Goal: Task Accomplishment & Management: Manage account settings

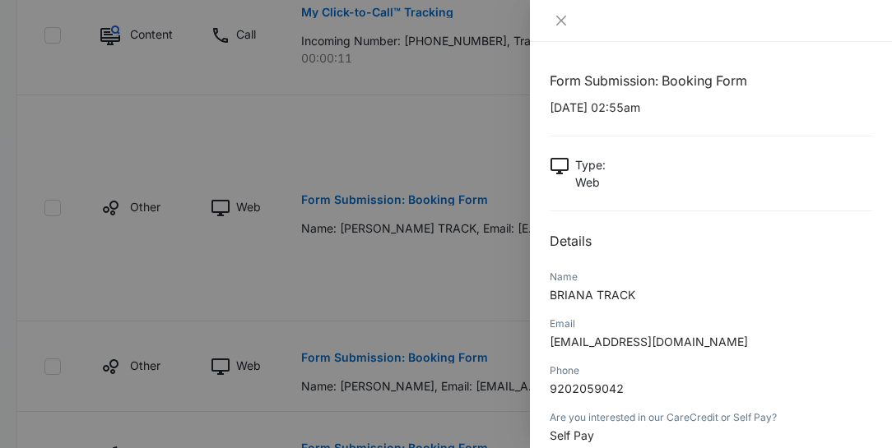
scroll to position [188, 0]
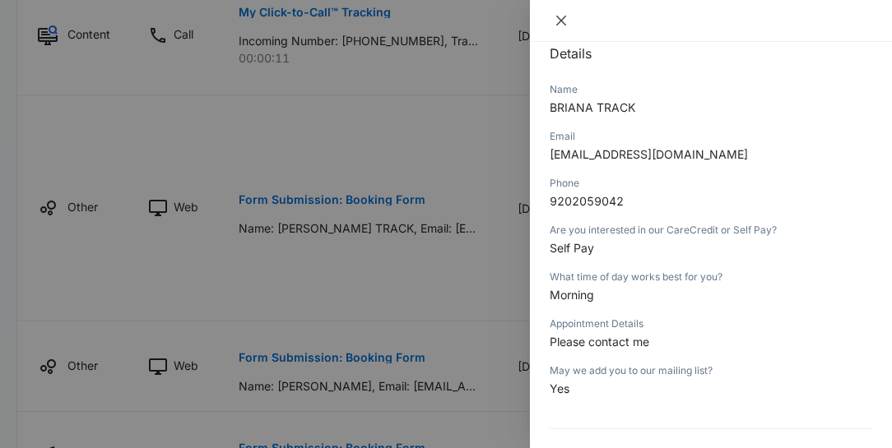
click at [562, 23] on icon "close" at bounding box center [560, 20] width 13 height 13
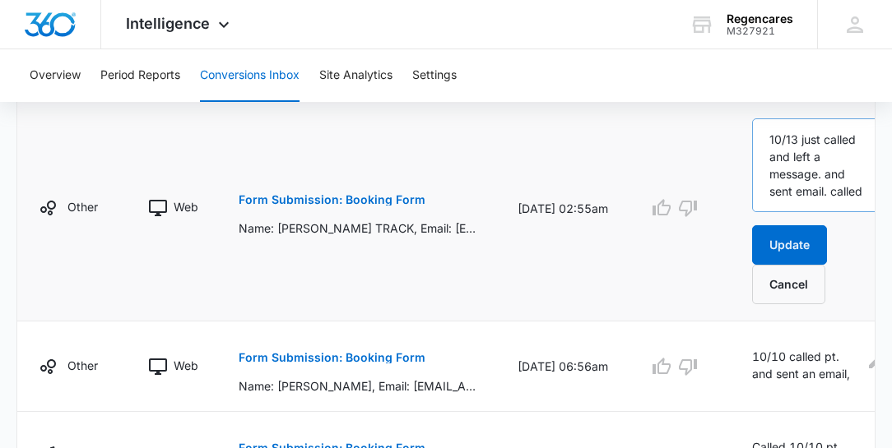
scroll to position [47, 0]
click at [806, 196] on textarea "10/13 just called and left a message. and sent email. called" at bounding box center [817, 165] width 131 height 94
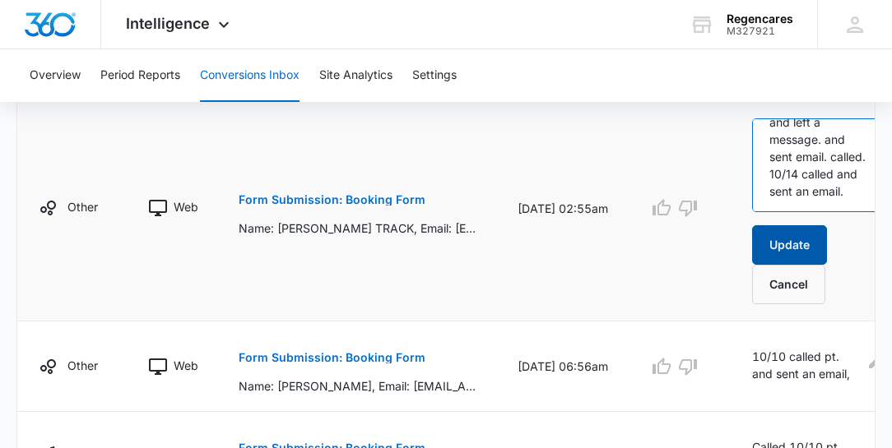
type textarea "10/13 just called and left a message. and sent email. called. 10/14 called and …"
click at [799, 238] on button "Update" at bounding box center [789, 244] width 75 height 39
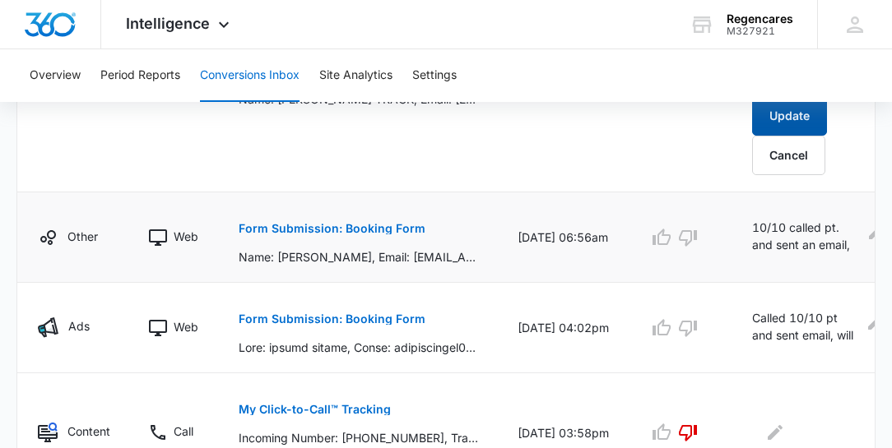
scroll to position [892, 0]
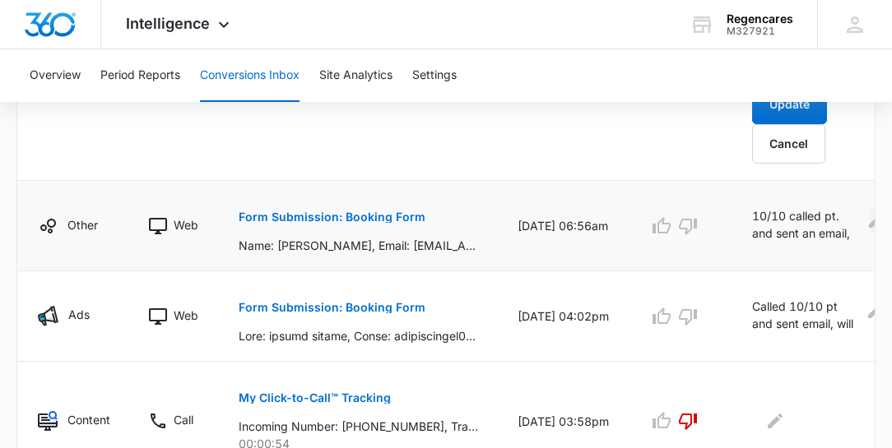
click at [866, 216] on icon "Edit Comments" at bounding box center [876, 221] width 20 height 20
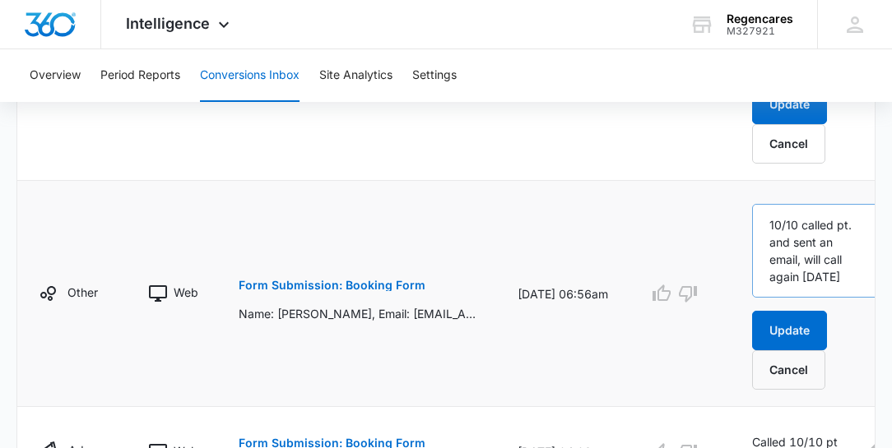
scroll to position [51, 0]
click at [800, 271] on textarea "10/10 called pt. and sent an email, will call again [DATE]" at bounding box center [817, 251] width 131 height 94
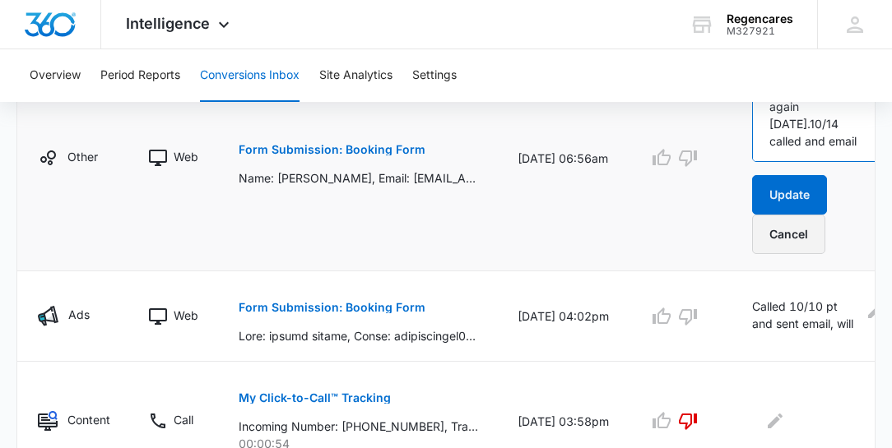
scroll to position [86, 0]
type textarea "10/10 called pt. and sent an email, will call again [DATE].10/14 called and ema…"
click at [790, 186] on button "Update" at bounding box center [789, 194] width 75 height 39
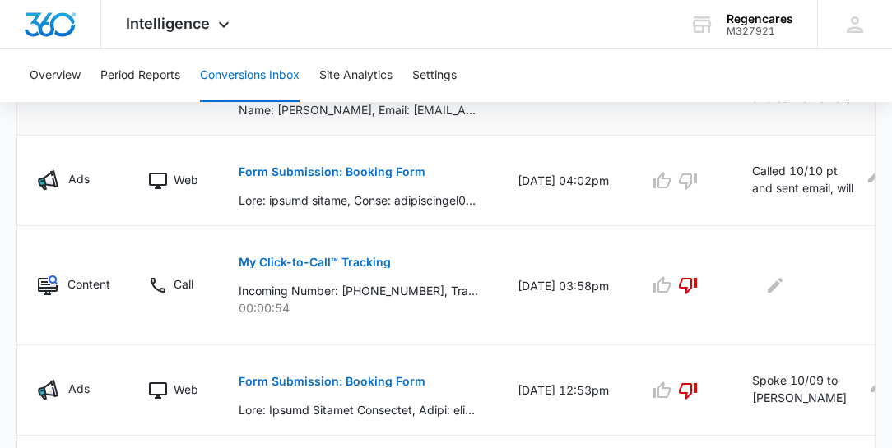
click at [340, 152] on button "Form Submission: Booking Form" at bounding box center [332, 171] width 187 height 39
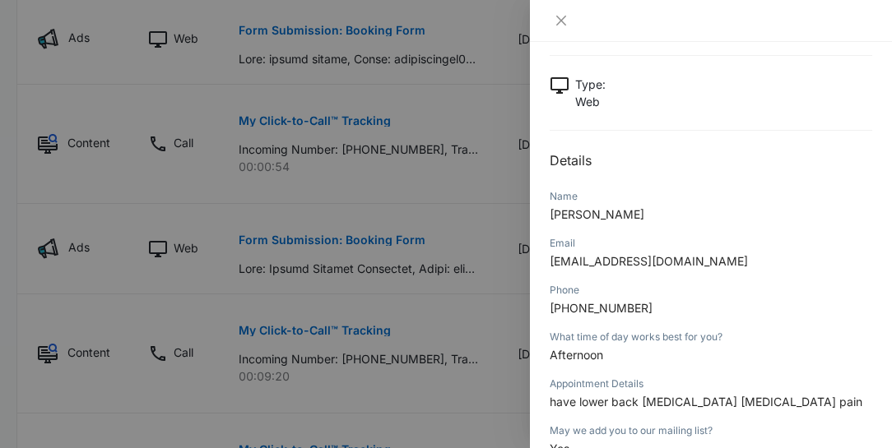
scroll to position [94, 0]
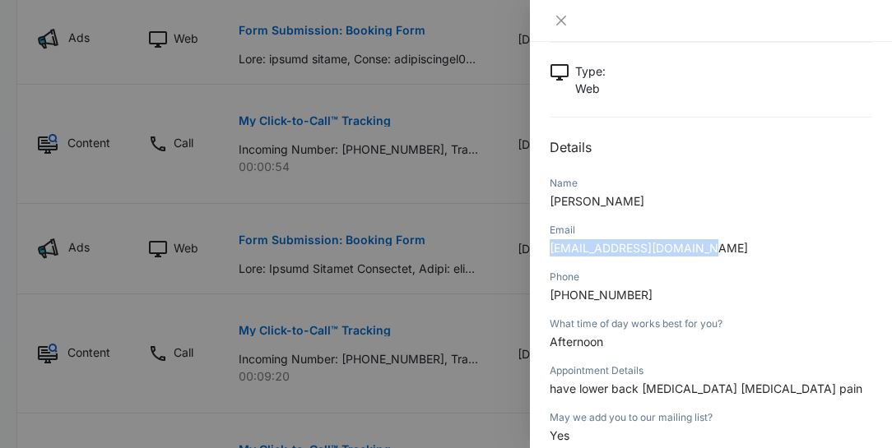
drag, startPoint x: 704, startPoint y: 248, endPoint x: 548, endPoint y: 248, distance: 156.3
click at [548, 248] on div "Form Submission: Booking Form [DATE] 04:02pm Type : Web Details Name [PERSON_NA…" at bounding box center [711, 245] width 362 height 406
copy span "[EMAIL_ADDRESS][DOMAIN_NAME]"
click at [563, 20] on icon "close" at bounding box center [560, 20] width 13 height 13
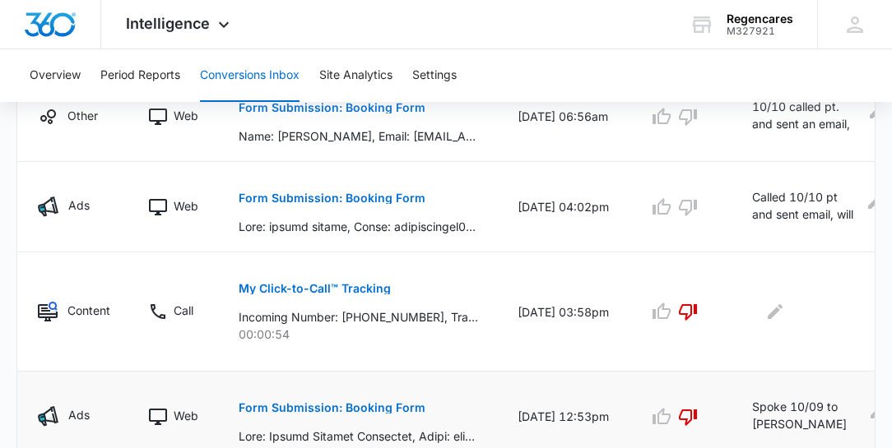
scroll to position [845, 0]
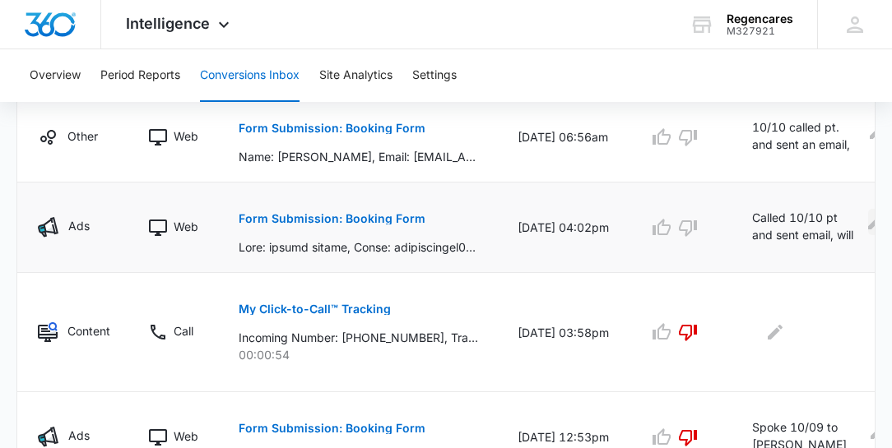
click at [868, 218] on icon "Edit Comments" at bounding box center [875, 222] width 15 height 15
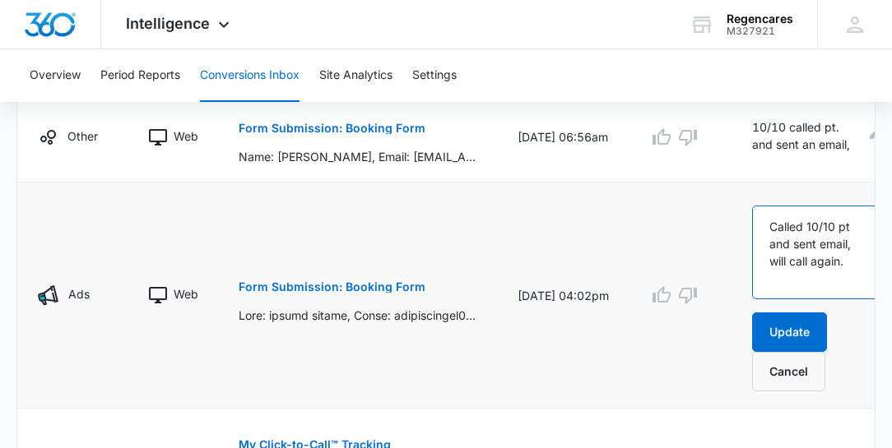
drag, startPoint x: 820, startPoint y: 275, endPoint x: 870, endPoint y: 284, distance: 51.0
click at [832, 275] on textarea "Called 10/10 pt and sent email, will call again." at bounding box center [817, 253] width 131 height 94
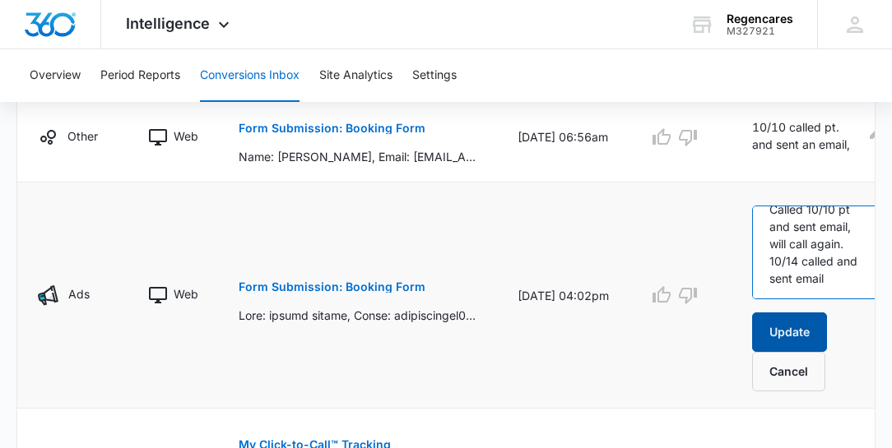
type textarea "Called 10/10 pt and sent email, will call again. 10/14 called and sent email"
click at [795, 324] on button "Update" at bounding box center [789, 332] width 75 height 39
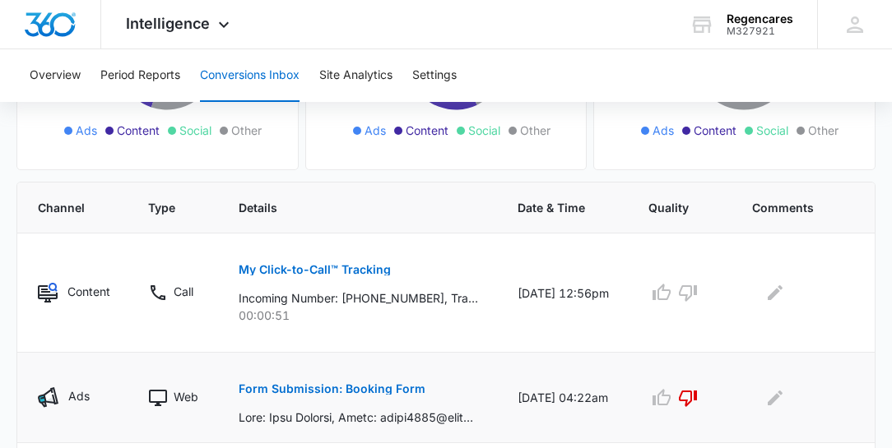
scroll to position [281, 0]
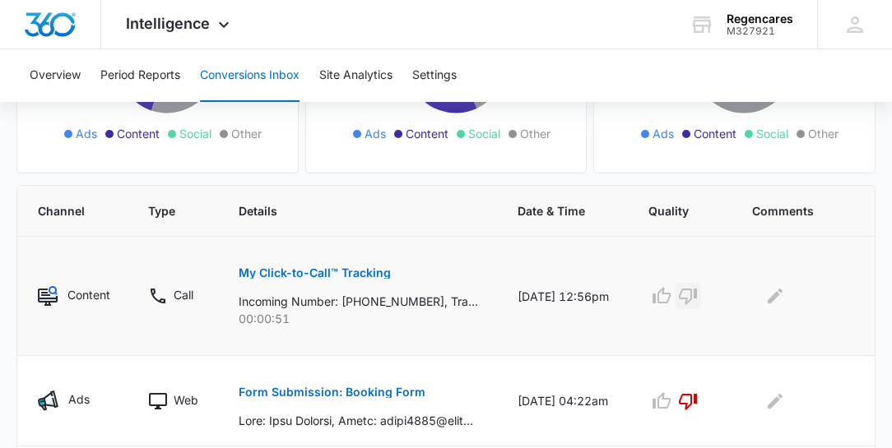
click at [679, 296] on icon "button" at bounding box center [688, 297] width 18 height 16
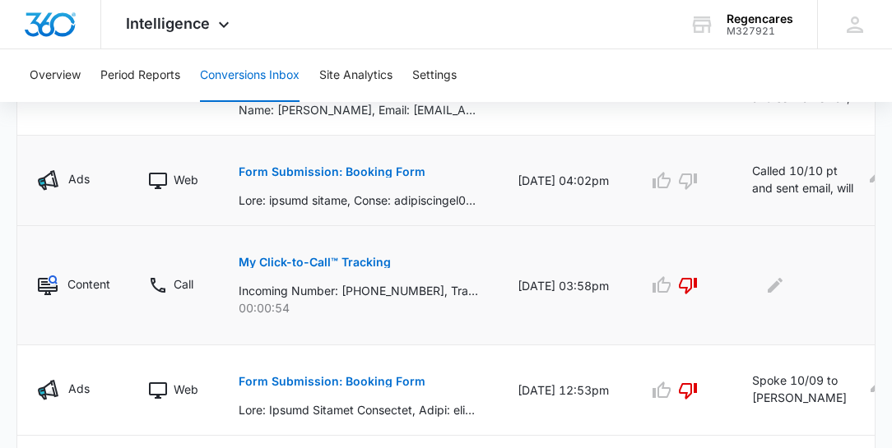
scroll to position [752, 0]
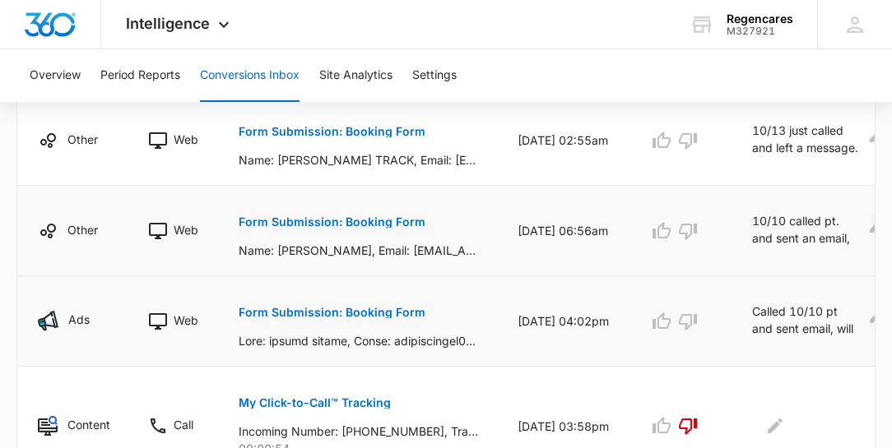
click at [869, 224] on icon "Edit Comments" at bounding box center [876, 225] width 15 height 15
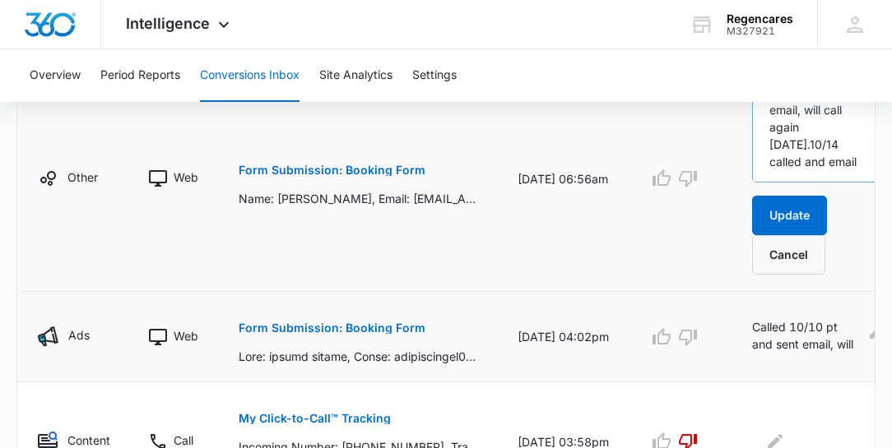
scroll to position [892, 0]
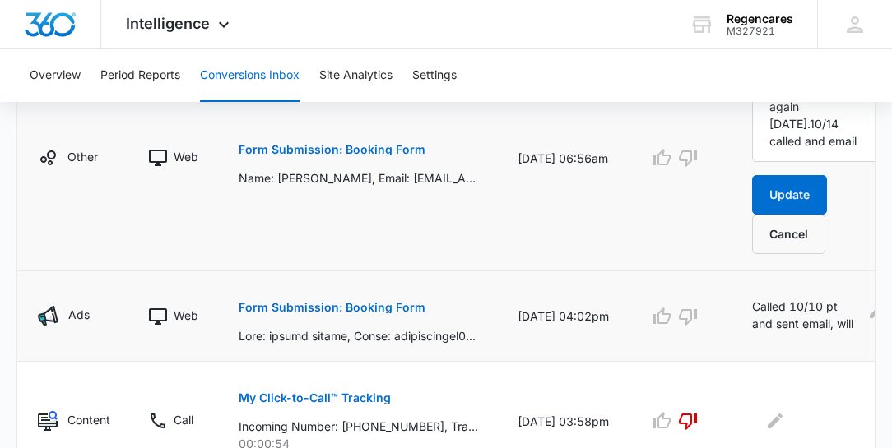
click at [362, 146] on p "Form Submission: Booking Form" at bounding box center [332, 150] width 187 height 12
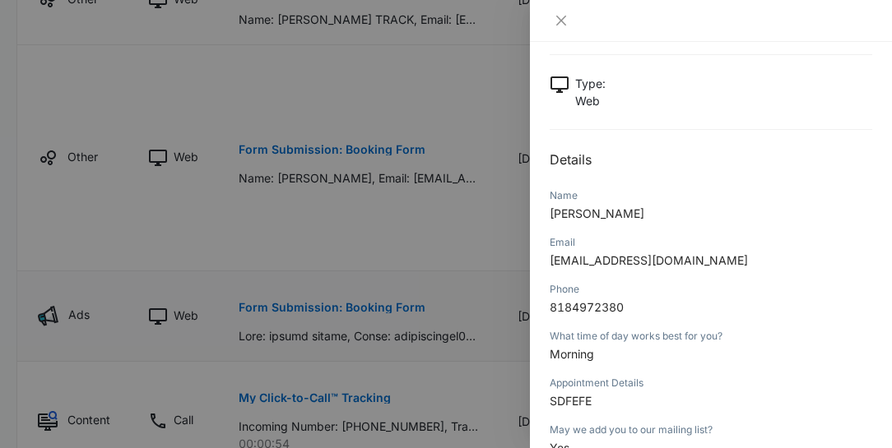
scroll to position [94, 0]
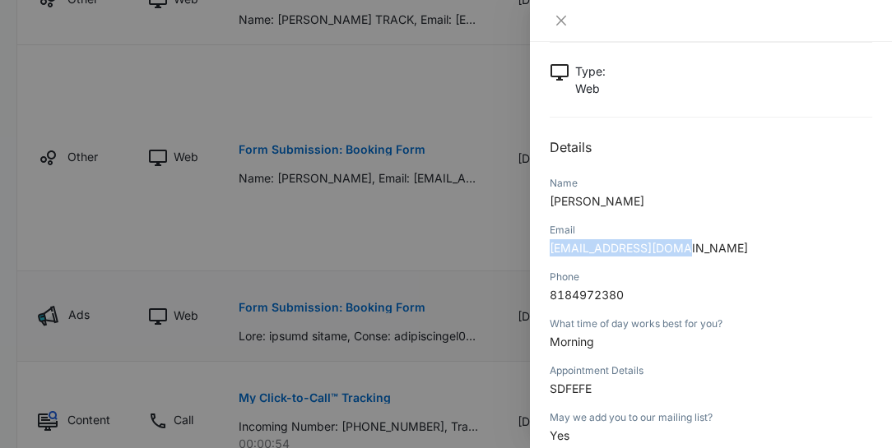
drag, startPoint x: 684, startPoint y: 245, endPoint x: 545, endPoint y: 242, distance: 139.0
click at [545, 242] on div "Form Submission: Booking Form [DATE] 06:56am Type : Web Details Name [PERSON_NA…" at bounding box center [711, 245] width 362 height 406
copy span "[EMAIL_ADDRESS][DOMAIN_NAME]"
click at [372, 225] on div at bounding box center [446, 224] width 892 height 448
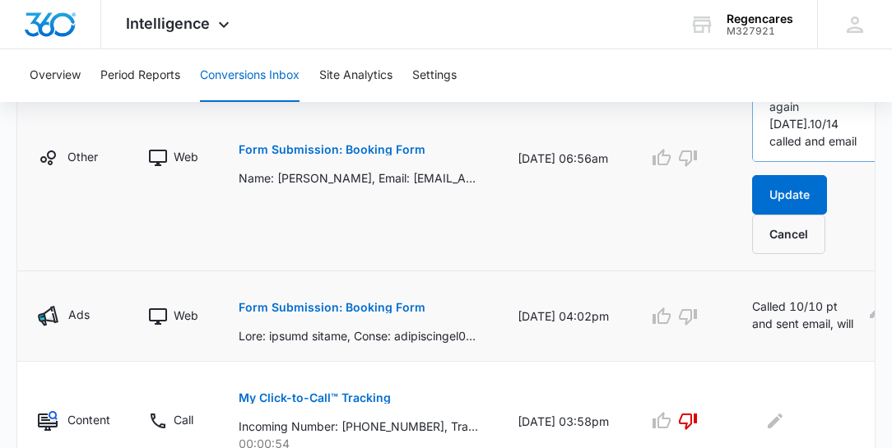
scroll to position [86, 0]
click at [785, 191] on button "Update" at bounding box center [789, 194] width 75 height 39
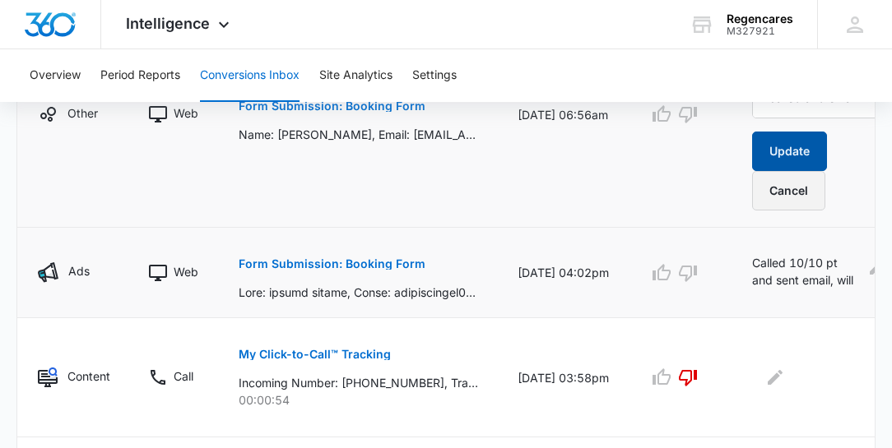
scroll to position [1034, 0]
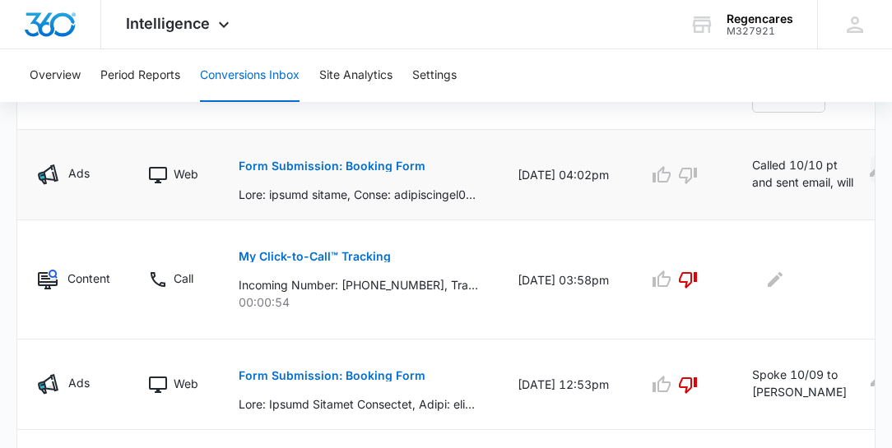
click at [867, 168] on icon "Edit Comments" at bounding box center [877, 170] width 20 height 20
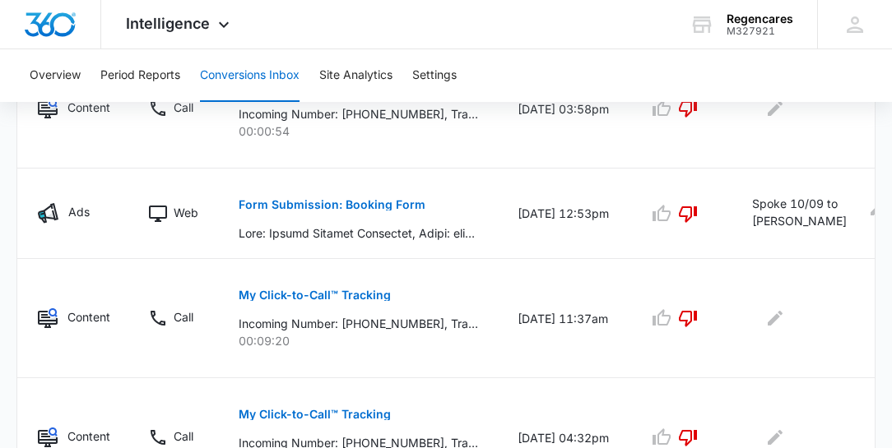
scroll to position [1306, 0]
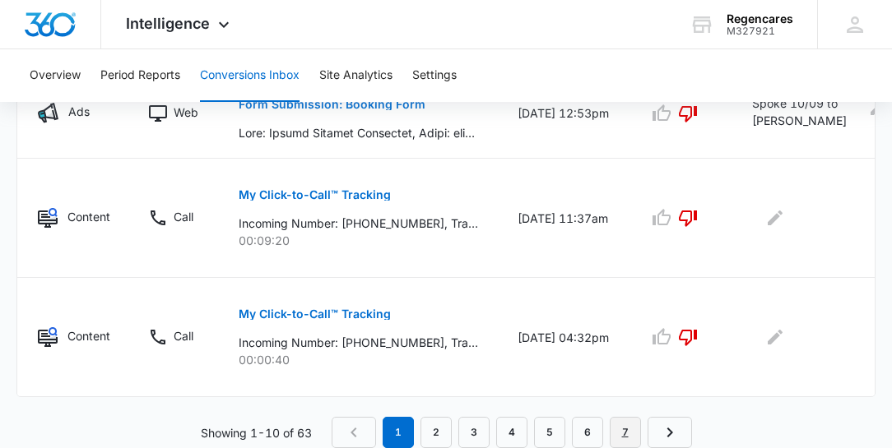
click at [629, 436] on link "7" at bounding box center [624, 432] width 31 height 31
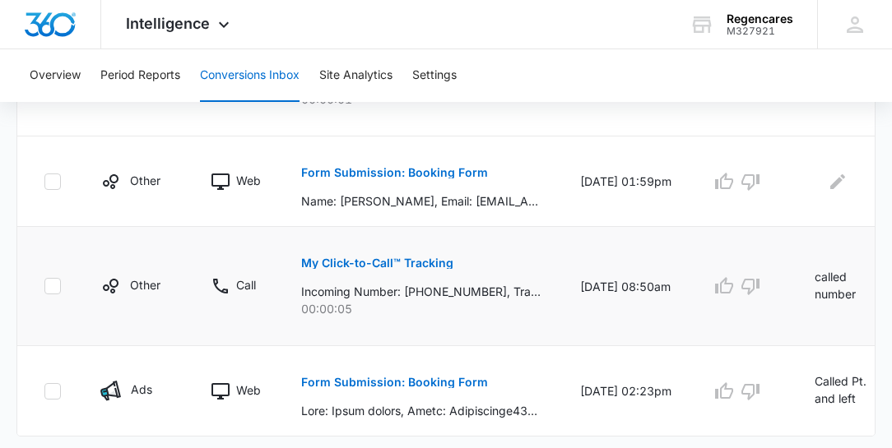
scroll to position [516, 0]
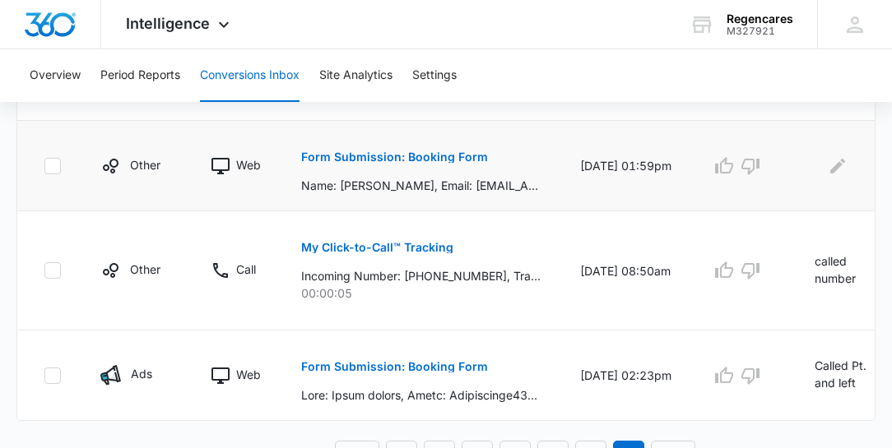
click at [439, 160] on p "Form Submission: Booking Form" at bounding box center [394, 157] width 187 height 12
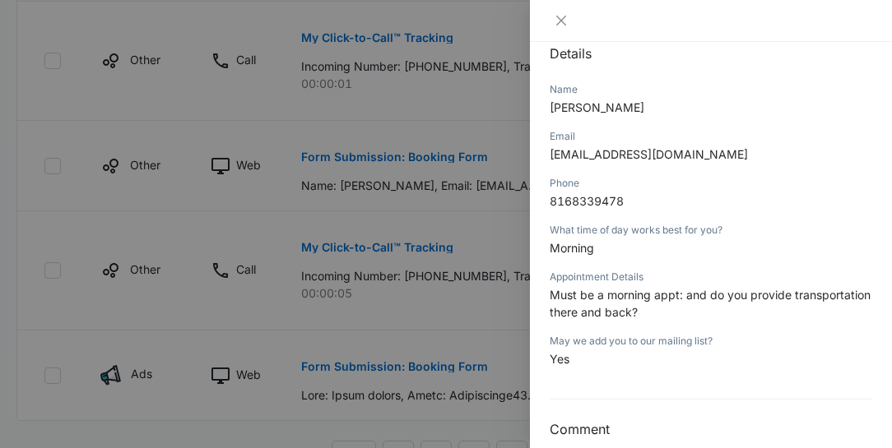
scroll to position [208, 0]
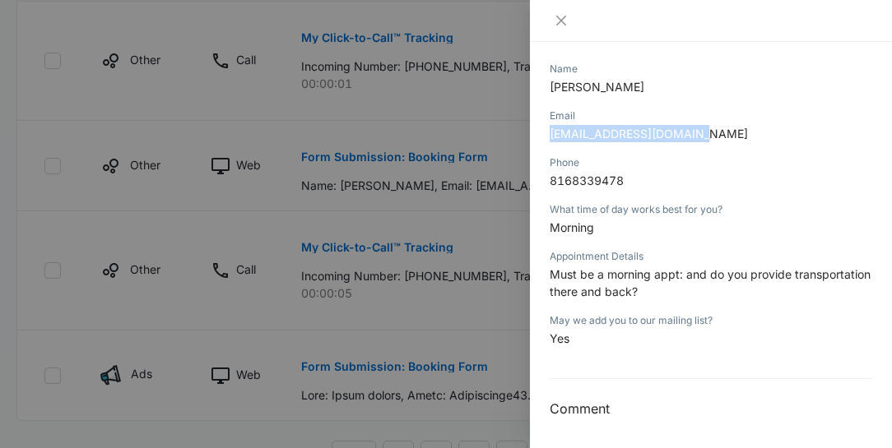
drag, startPoint x: 707, startPoint y: 132, endPoint x: 544, endPoint y: 132, distance: 162.8
click at [544, 132] on div "Form Submission: Booking Form [DATE] 01:59pm Type : Web Details Name [PERSON_NA…" at bounding box center [711, 245] width 362 height 406
copy span "[EMAIL_ADDRESS][DOMAIN_NAME]"
click at [648, 165] on div "Phone" at bounding box center [710, 162] width 322 height 15
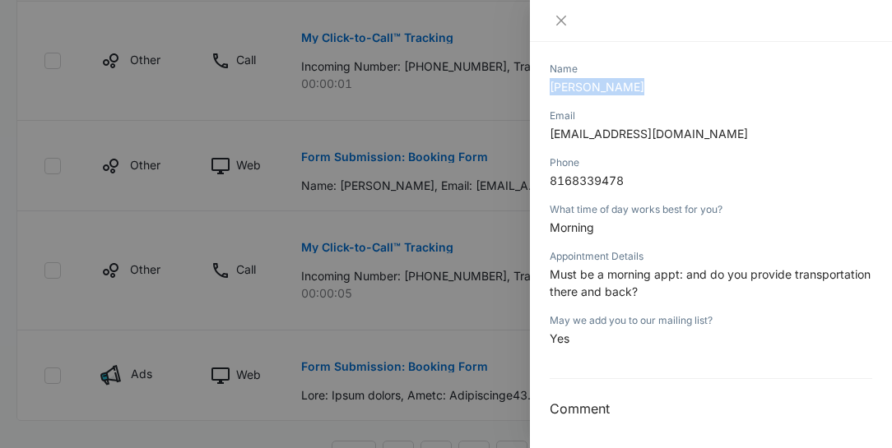
drag, startPoint x: 631, startPoint y: 84, endPoint x: 548, endPoint y: 84, distance: 83.1
click at [548, 84] on div "Form Submission: Booking Form [DATE] 01:59pm Type : Web Details Name [PERSON_NA…" at bounding box center [711, 245] width 362 height 406
copy span "[PERSON_NAME]"
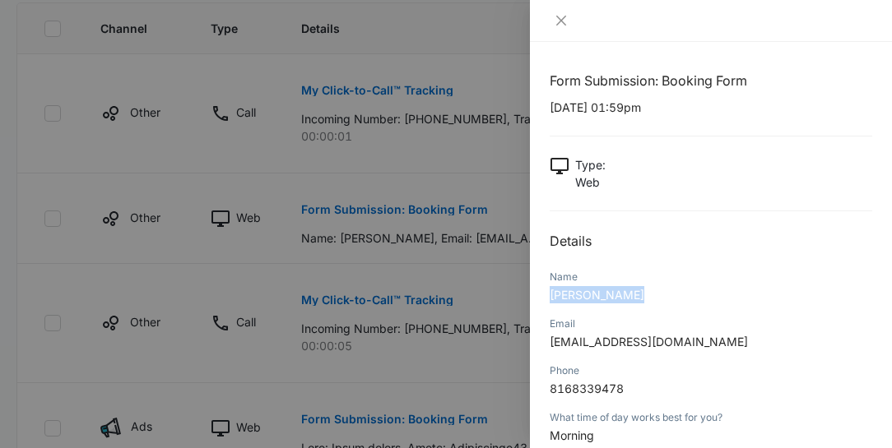
scroll to position [460, 0]
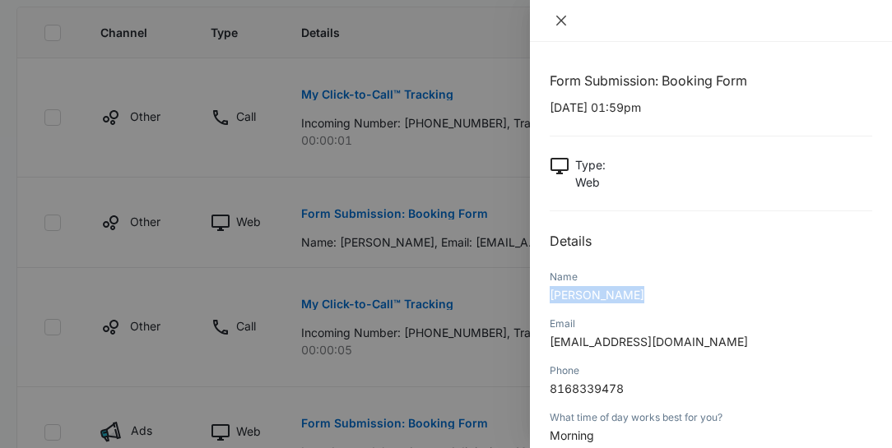
click at [561, 19] on icon "close" at bounding box center [561, 21] width 10 height 10
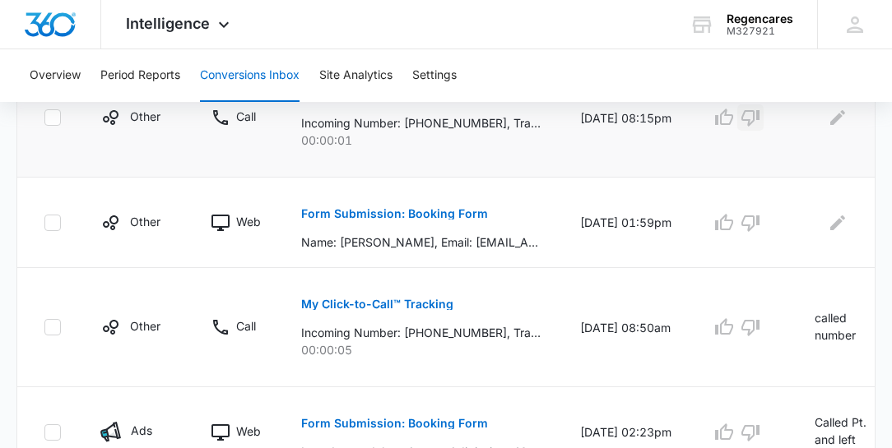
click at [749, 116] on icon "button" at bounding box center [750, 118] width 20 height 20
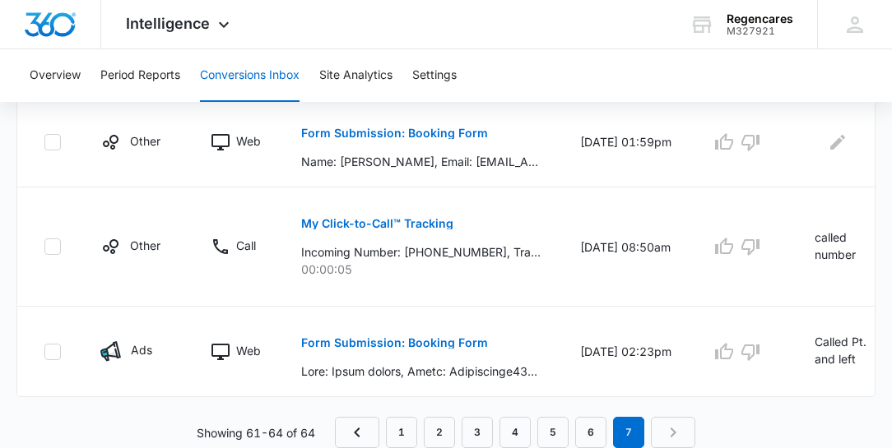
scroll to position [544, 0]
click at [830, 138] on icon "Edit Comments" at bounding box center [837, 141] width 15 height 15
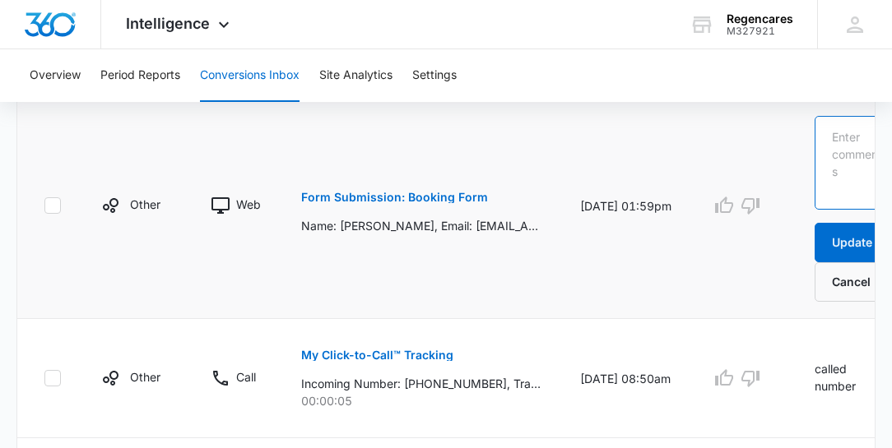
click at [828, 136] on textarea at bounding box center [857, 163] width 86 height 94
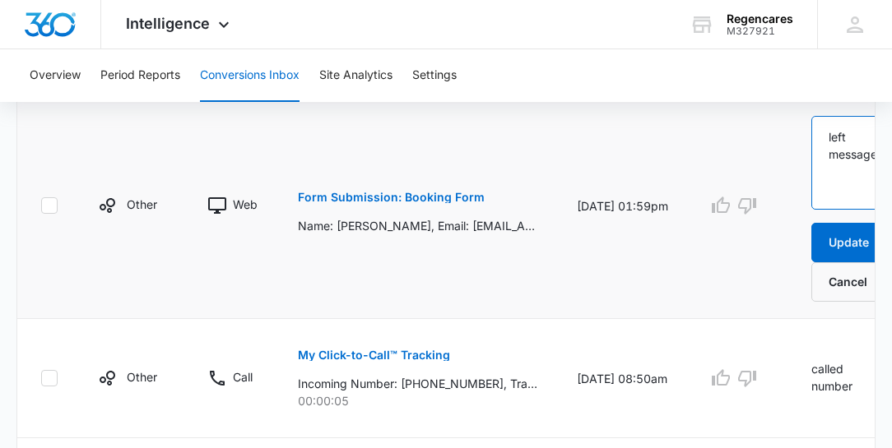
click at [822, 133] on textarea "left message" at bounding box center [854, 163] width 86 height 94
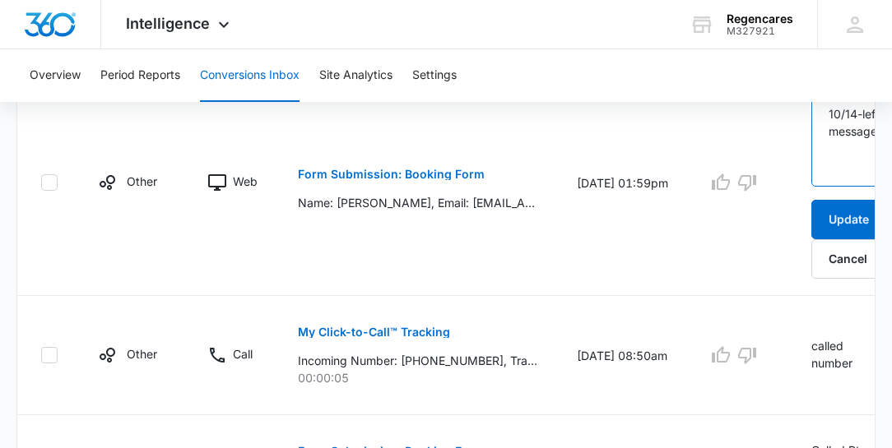
scroll to position [591, 0]
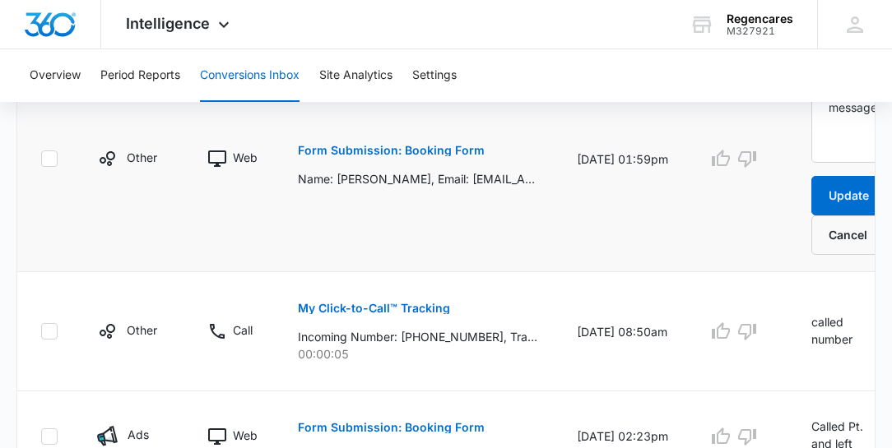
click at [781, 138] on td at bounding box center [740, 159] width 104 height 226
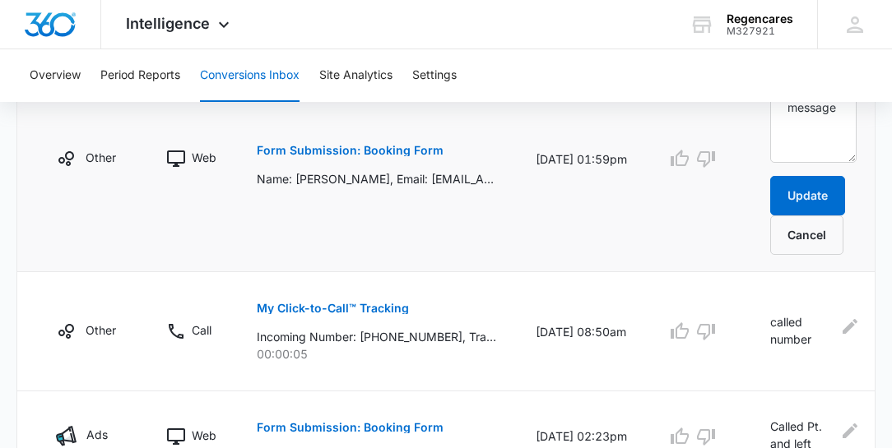
scroll to position [0, 51]
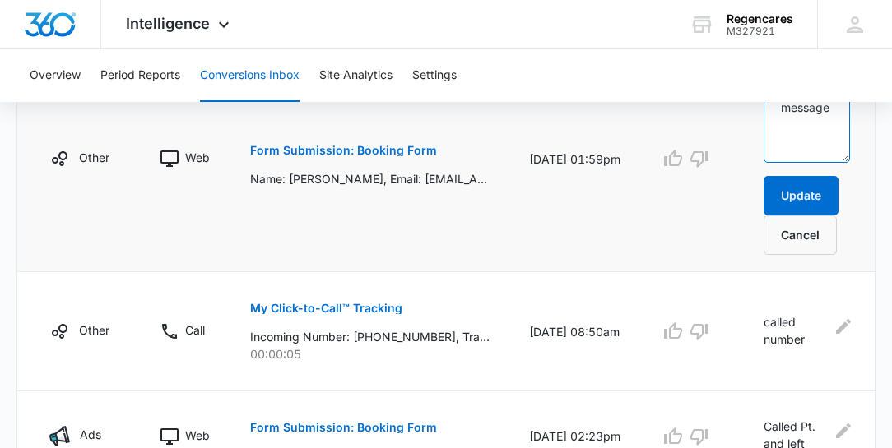
click at [827, 126] on textarea "10/14-left message" at bounding box center [806, 116] width 86 height 94
type textarea "10/14-left message, and sent an email"
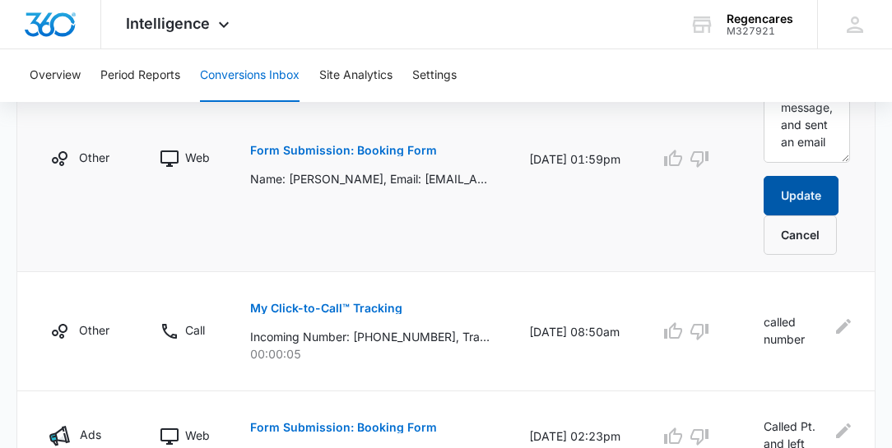
click at [803, 184] on button "Update" at bounding box center [800, 195] width 75 height 39
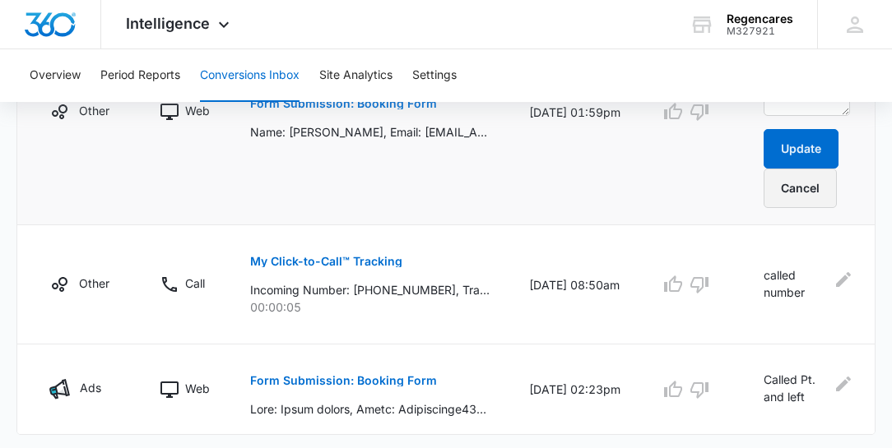
scroll to position [544, 0]
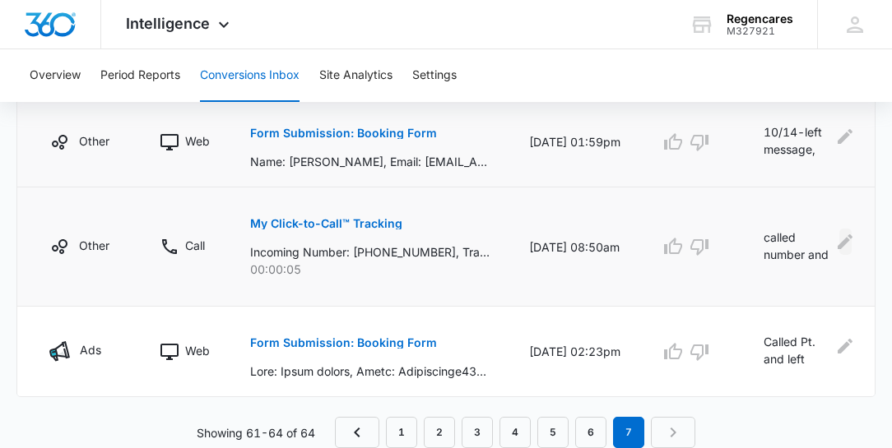
click at [843, 237] on icon "Edit Comments" at bounding box center [844, 241] width 15 height 15
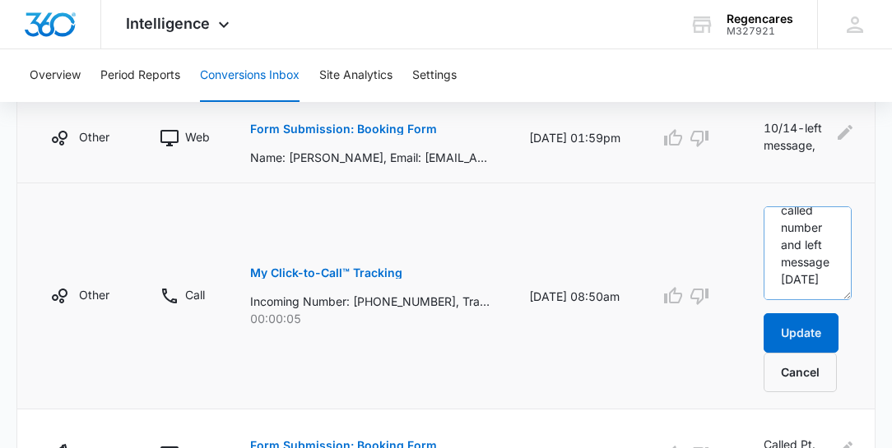
scroll to position [591, 0]
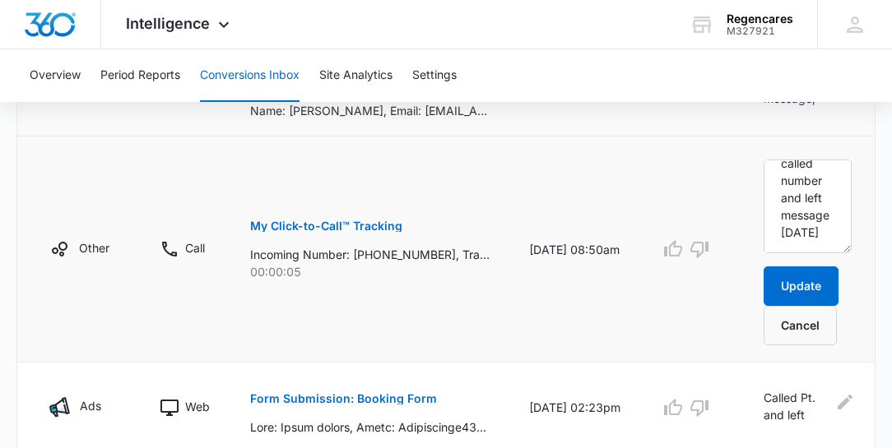
click at [353, 221] on p "My Click-to-Call™ Tracking" at bounding box center [326, 226] width 152 height 12
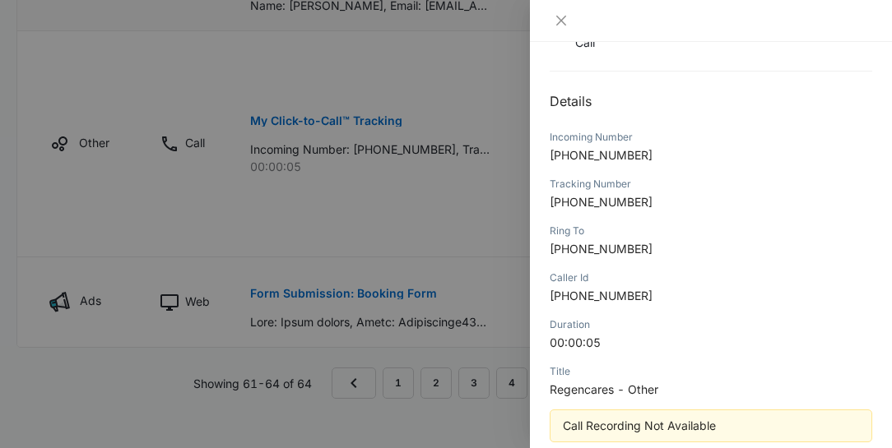
scroll to position [248, 0]
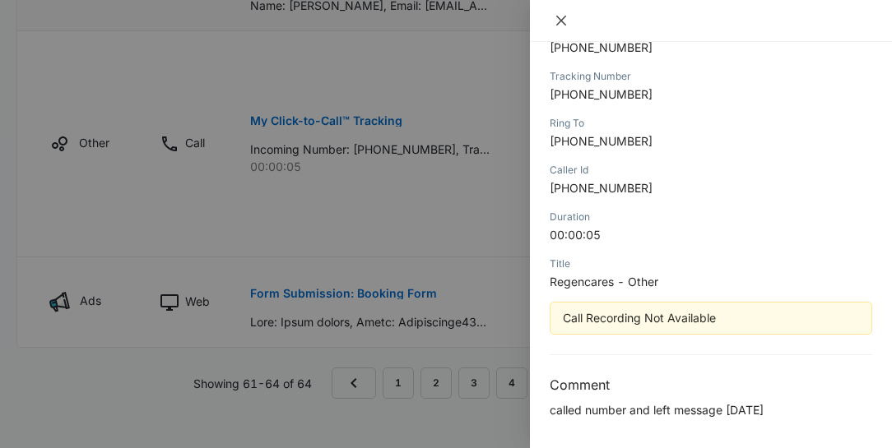
click at [566, 25] on icon "close" at bounding box center [560, 20] width 13 height 13
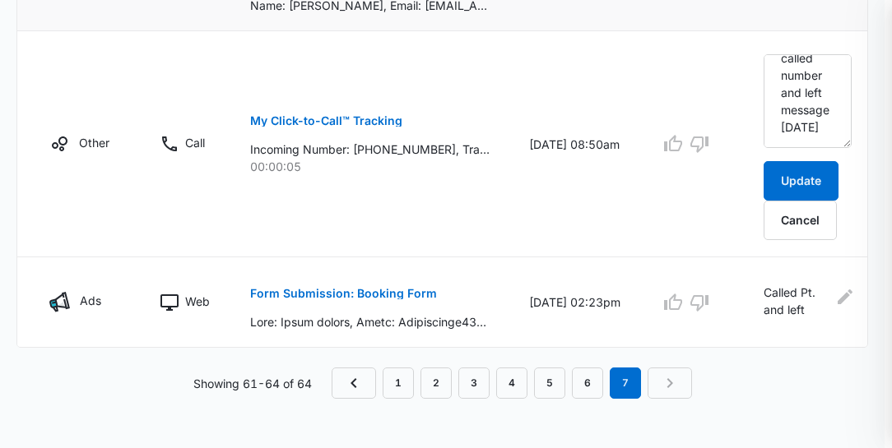
scroll to position [651, 0]
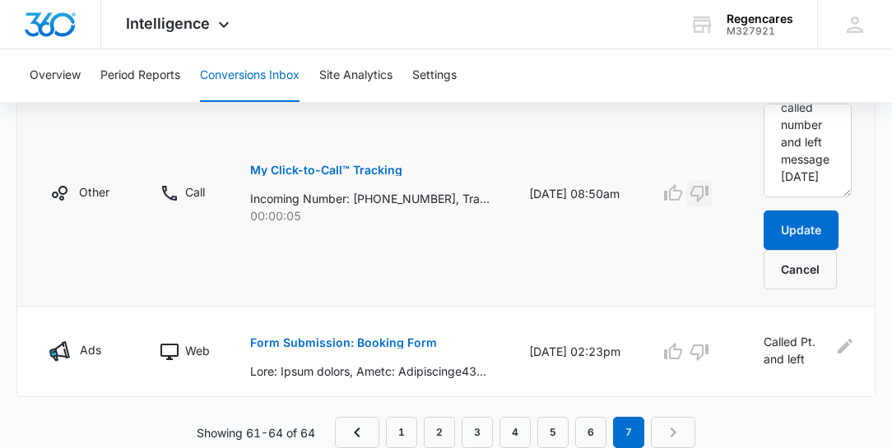
click at [697, 190] on icon "button" at bounding box center [699, 193] width 20 height 20
click at [820, 174] on textarea "called number and left message [DATE]" at bounding box center [807, 151] width 88 height 94
type textarea "called number and left message [DATE], 10/14-ask to " do not call""
click at [780, 346] on p "Called Pt. and left message on voicemail" at bounding box center [796, 351] width 66 height 37
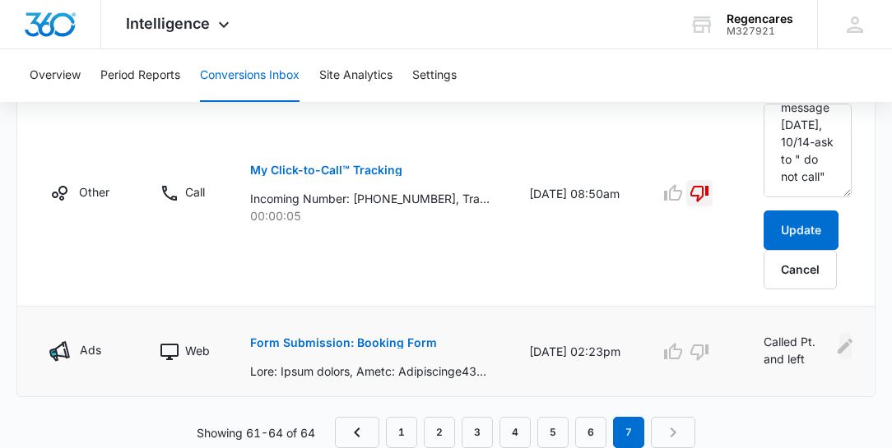
click at [848, 341] on icon "Edit Comments" at bounding box center [845, 346] width 20 height 20
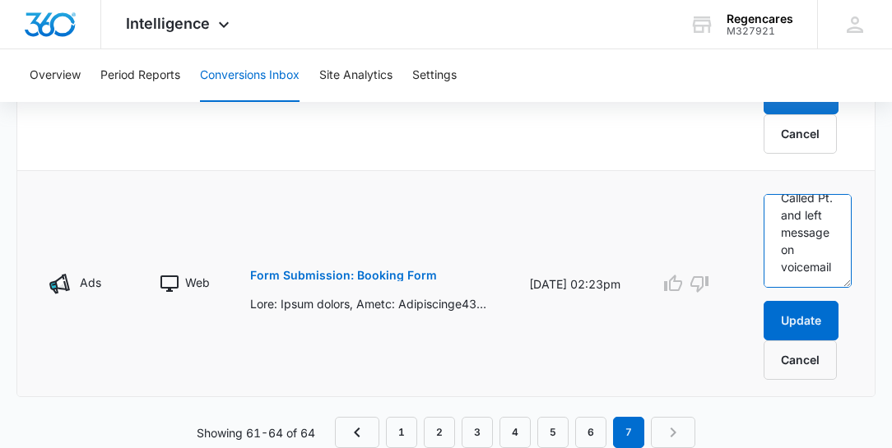
scroll to position [51, 0]
click at [378, 271] on p "Form Submission: Booking Form" at bounding box center [343, 276] width 187 height 12
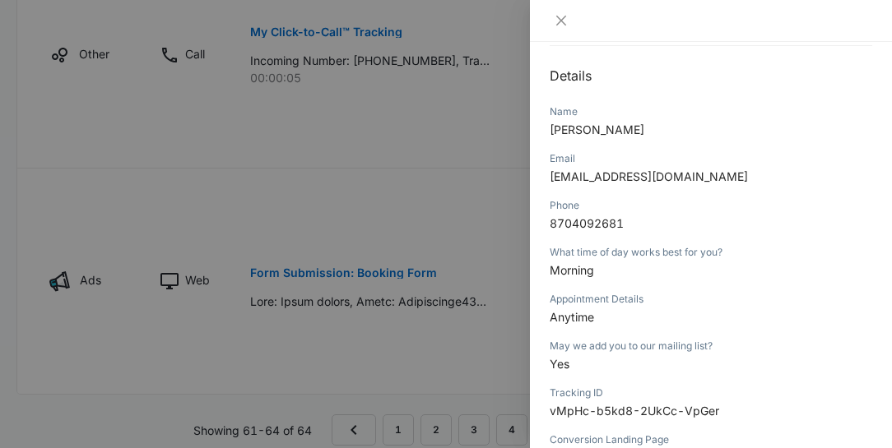
scroll to position [141, 0]
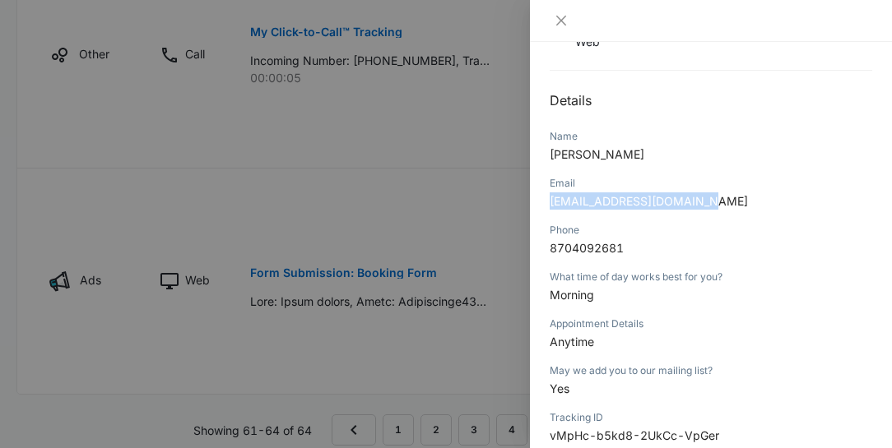
drag, startPoint x: 711, startPoint y: 197, endPoint x: 552, endPoint y: 206, distance: 159.8
click at [552, 206] on p "[EMAIL_ADDRESS][DOMAIN_NAME]" at bounding box center [710, 200] width 322 height 17
copy span "[EMAIL_ADDRESS][DOMAIN_NAME]"
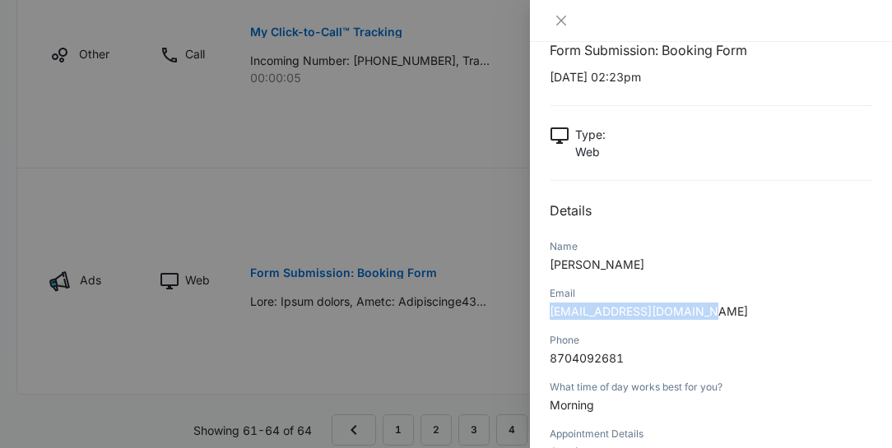
scroll to position [47, 0]
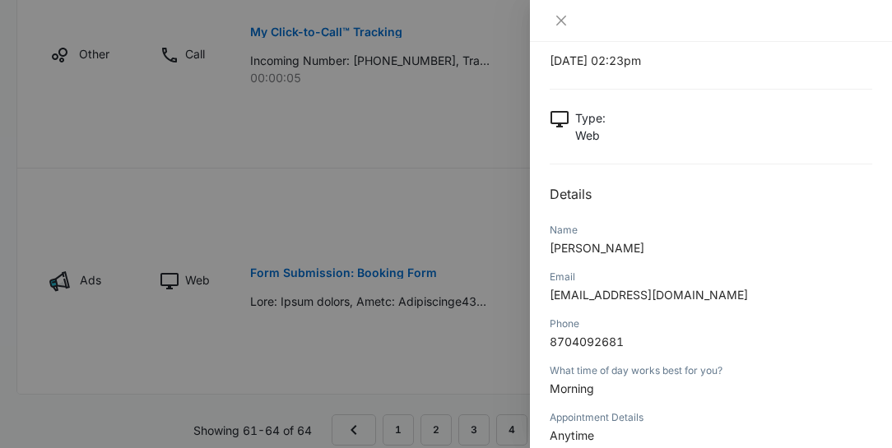
click at [662, 212] on div "Form Submission: Booking Form [DATE] 02:23pm Type : Web Details Name [PERSON_NA…" at bounding box center [710, 423] width 322 height 798
drag, startPoint x: 623, startPoint y: 247, endPoint x: 544, endPoint y: 243, distance: 78.2
click at [544, 243] on div "Form Submission: Booking Form [DATE] 02:23pm Type : Web Details Name [PERSON_NA…" at bounding box center [711, 245] width 362 height 406
copy span "[PERSON_NAME]"
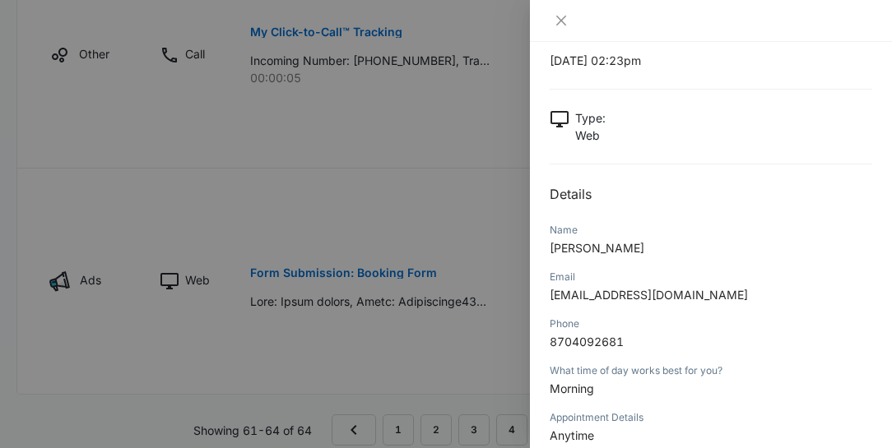
click at [338, 161] on div at bounding box center [446, 224] width 892 height 448
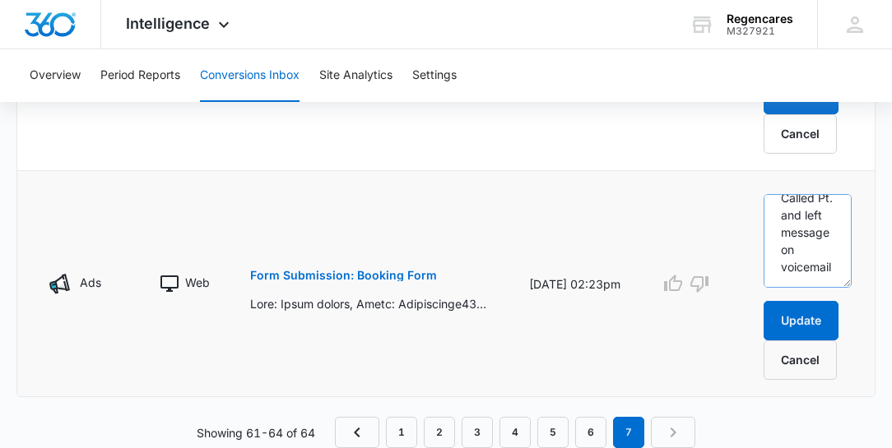
scroll to position [51, 0]
click at [793, 262] on textarea "Called Pt. and left message on voicemail" at bounding box center [807, 241] width 88 height 94
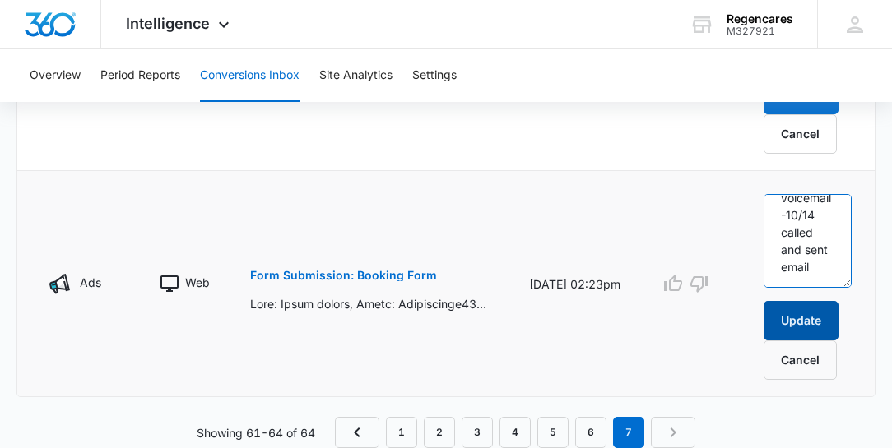
type textarea "Called Pt. and left message on voicemail-10/14 called and sent email"
click at [808, 313] on button "Update" at bounding box center [800, 320] width 75 height 39
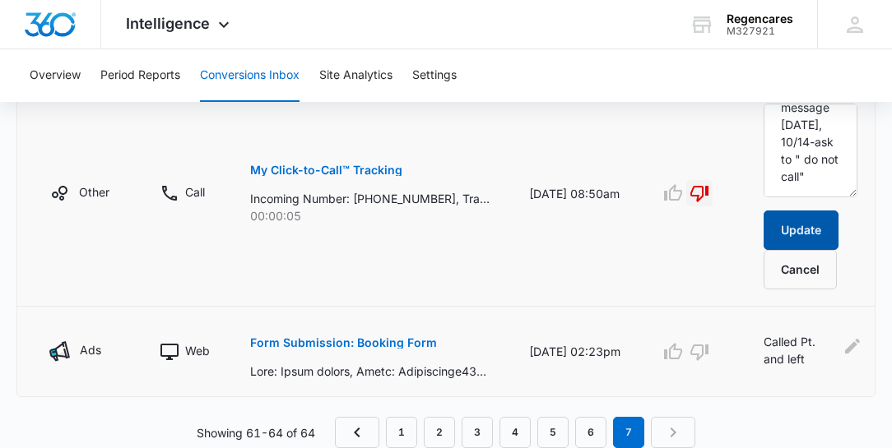
scroll to position [651, 0]
click at [850, 342] on icon "Edit Comments" at bounding box center [852, 346] width 15 height 15
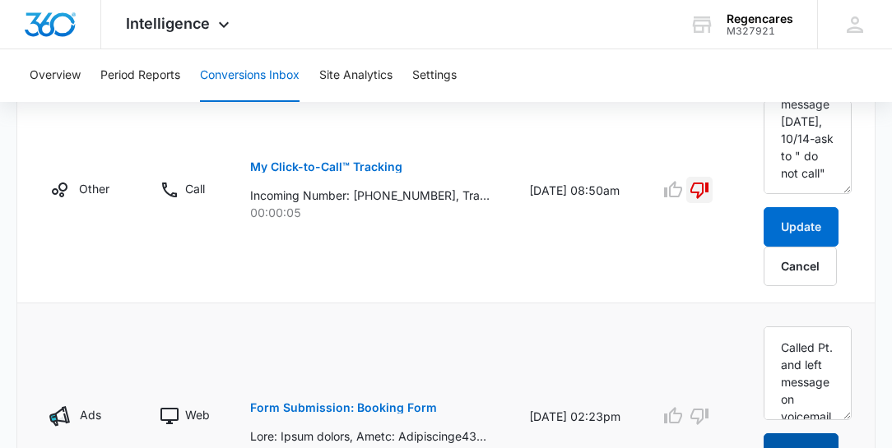
click at [790, 438] on button "Update" at bounding box center [800, 452] width 75 height 39
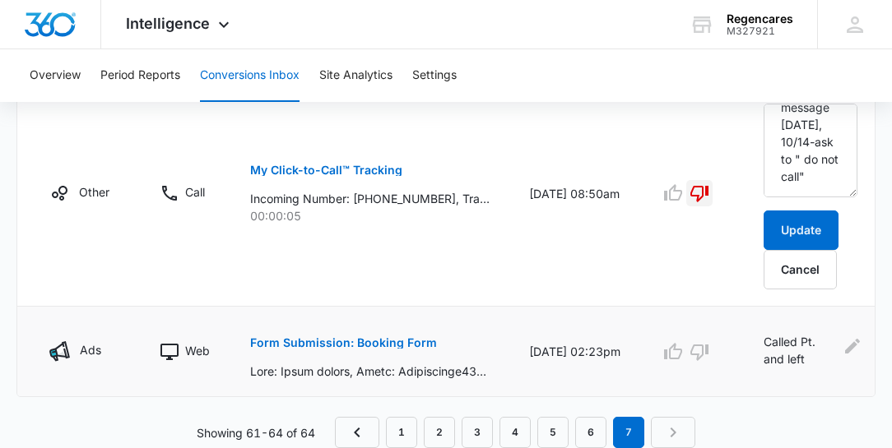
scroll to position [86, 0]
click at [788, 342] on p "Called Pt. and left message on voicemail-10/14 called and sent email" at bounding box center [799, 351] width 73 height 37
click at [849, 339] on icon "Edit Comments" at bounding box center [852, 346] width 15 height 15
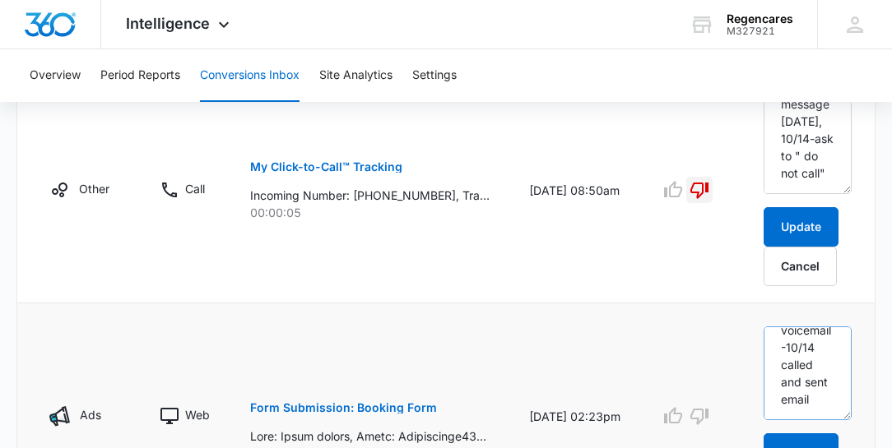
scroll to position [94, 0]
click at [787, 351] on textarea "Called Pt. and left message on voicemail-10/14 called and sent email" at bounding box center [807, 374] width 88 height 94
drag, startPoint x: 804, startPoint y: 346, endPoint x: 796, endPoint y: 361, distance: 16.9
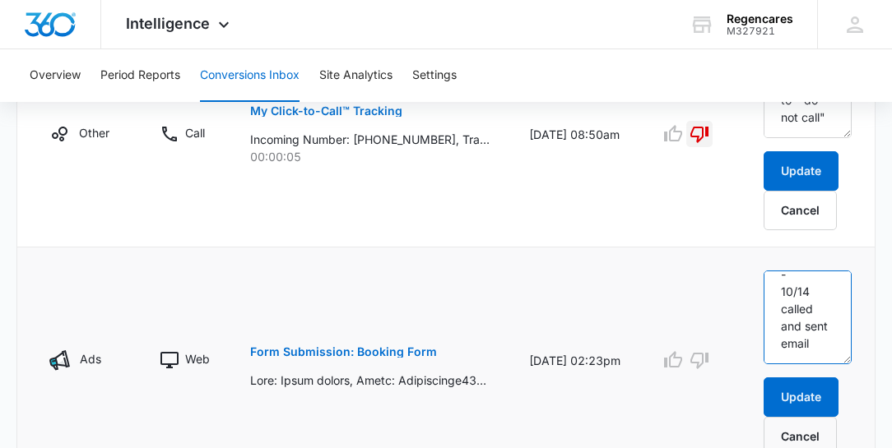
scroll to position [785, 0]
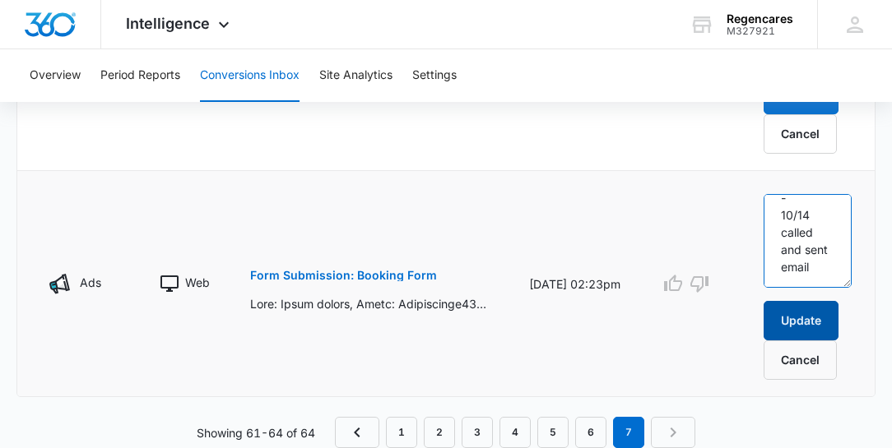
type textarea "Called Pt. and left message on voicemail- 10/14 called and sent email"
click at [776, 307] on button "Update" at bounding box center [800, 320] width 75 height 39
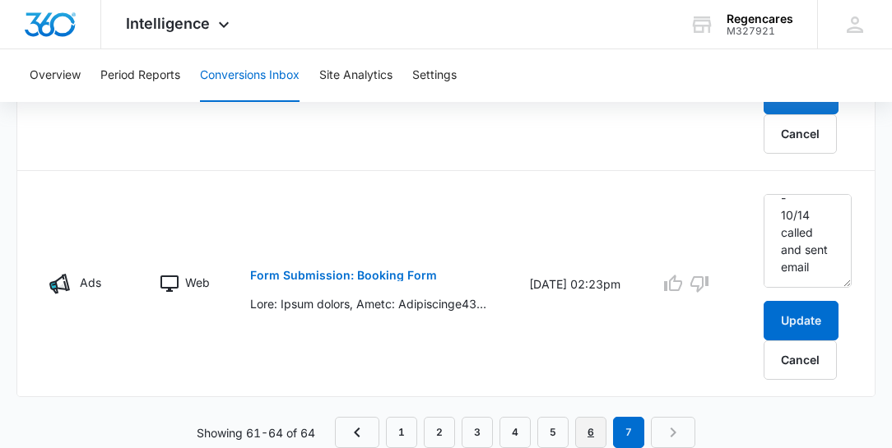
click at [593, 429] on link "6" at bounding box center [590, 432] width 31 height 31
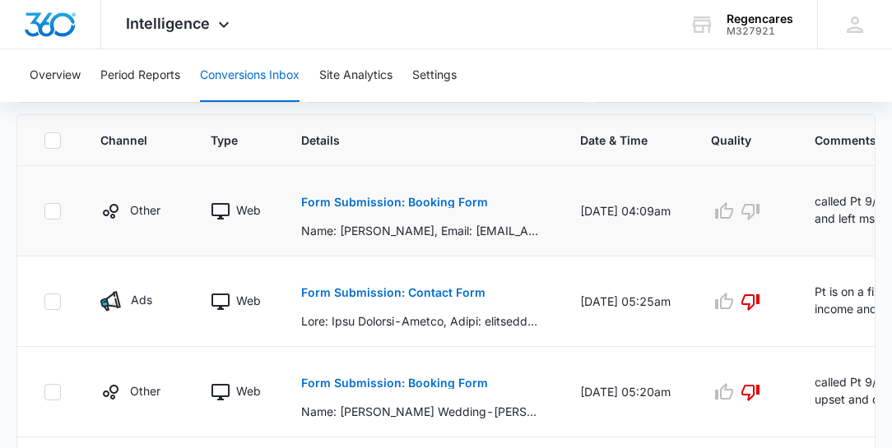
scroll to position [376, 0]
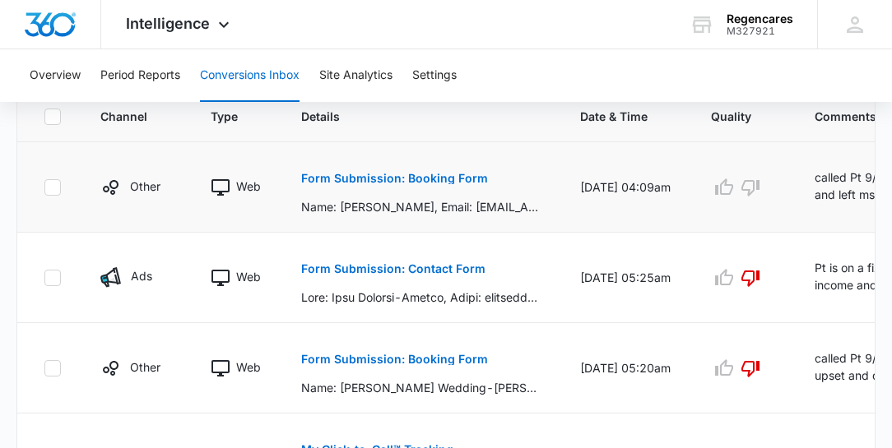
click at [726, 212] on td at bounding box center [743, 187] width 104 height 90
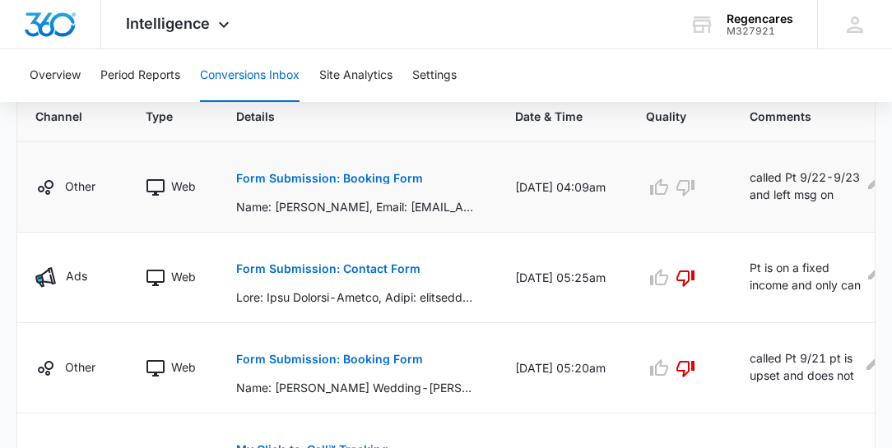
scroll to position [0, 71]
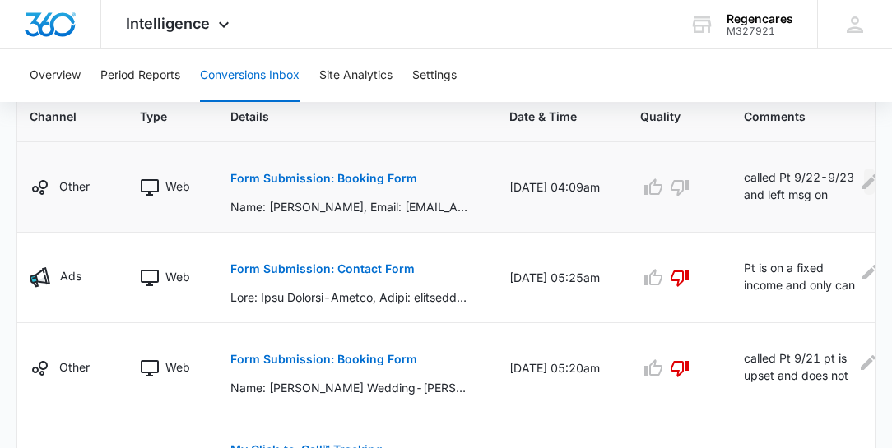
click at [862, 179] on icon "Edit Comments" at bounding box center [869, 181] width 15 height 15
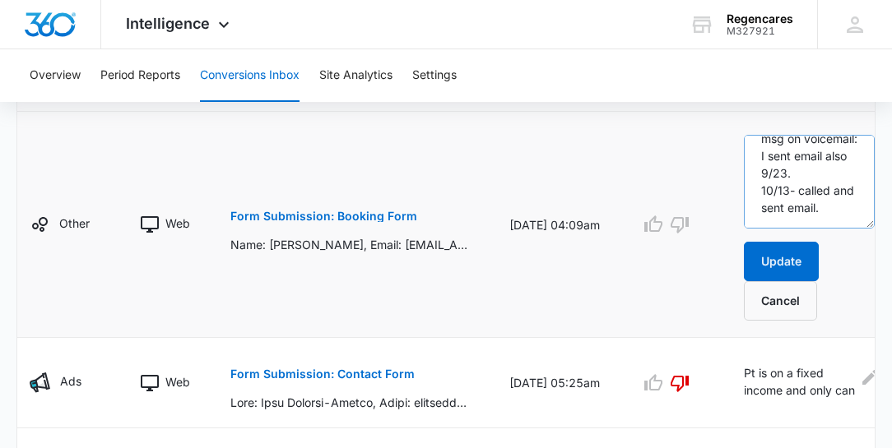
scroll to position [423, 0]
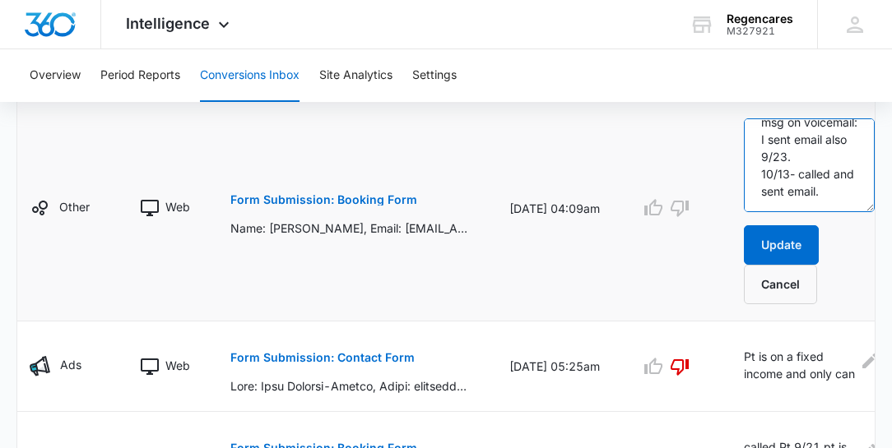
click at [825, 188] on textarea "called Pt 9/22-9/23 and left msg on voicemail: I sent email also 9/23. 10/13- c…" at bounding box center [808, 165] width 131 height 94
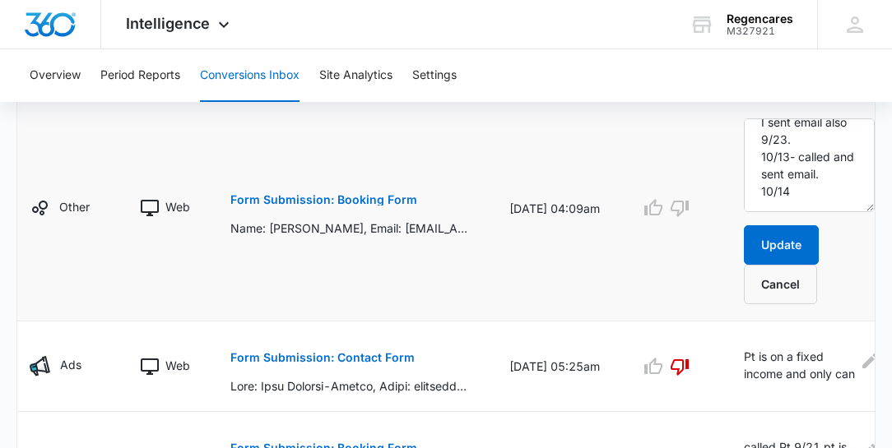
click at [350, 195] on p "Form Submission: Booking Form" at bounding box center [323, 200] width 187 height 12
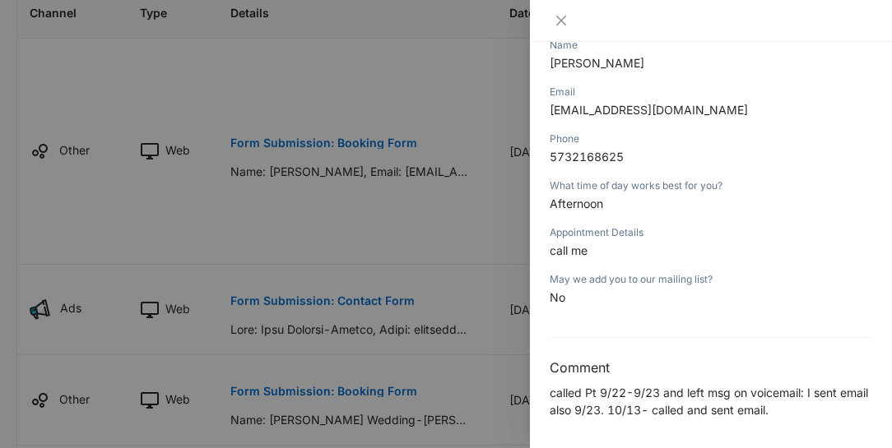
scroll to position [470, 0]
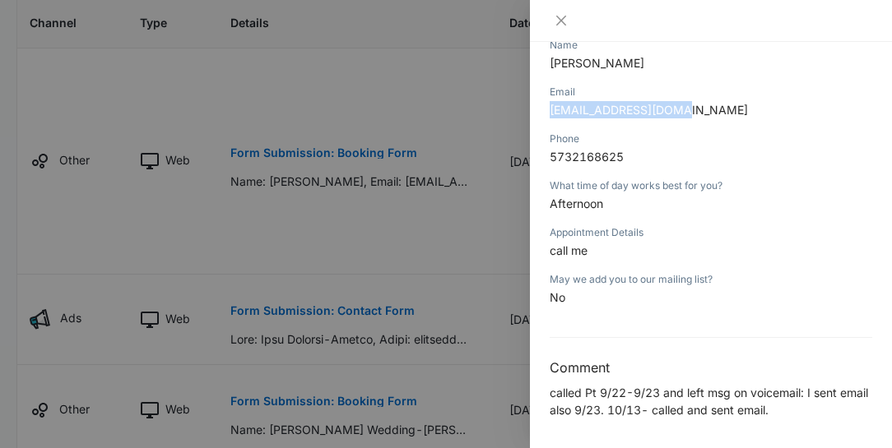
drag, startPoint x: 688, startPoint y: 106, endPoint x: 546, endPoint y: 101, distance: 141.5
click at [546, 101] on div "Form Submission: Booking Form [DATE] 04:09am Type : Web Details Name [PERSON_NA…" at bounding box center [711, 245] width 362 height 406
copy span "[EMAIL_ADDRESS][DOMAIN_NAME]"
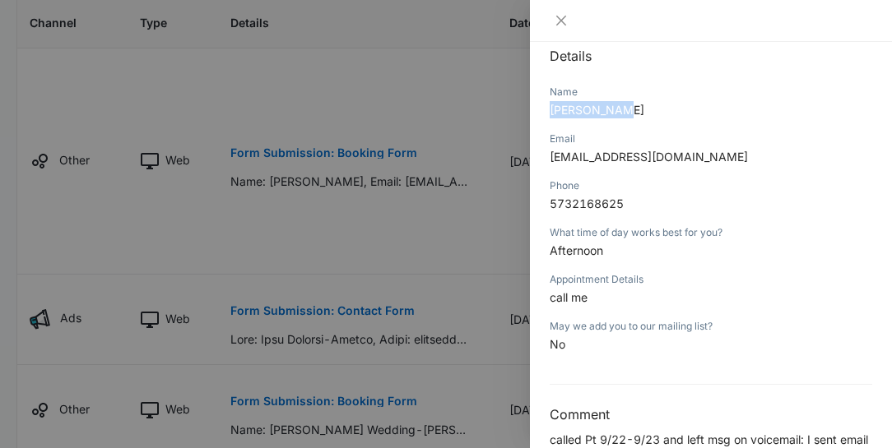
drag, startPoint x: 623, startPoint y: 106, endPoint x: 539, endPoint y: 106, distance: 83.9
click at [539, 106] on div "Form Submission: Booking Form [DATE] 04:09am Type : Web Details Name [PERSON_NA…" at bounding box center [711, 245] width 362 height 406
copy span "[PERSON_NAME]"
click at [469, 253] on div at bounding box center [446, 224] width 892 height 448
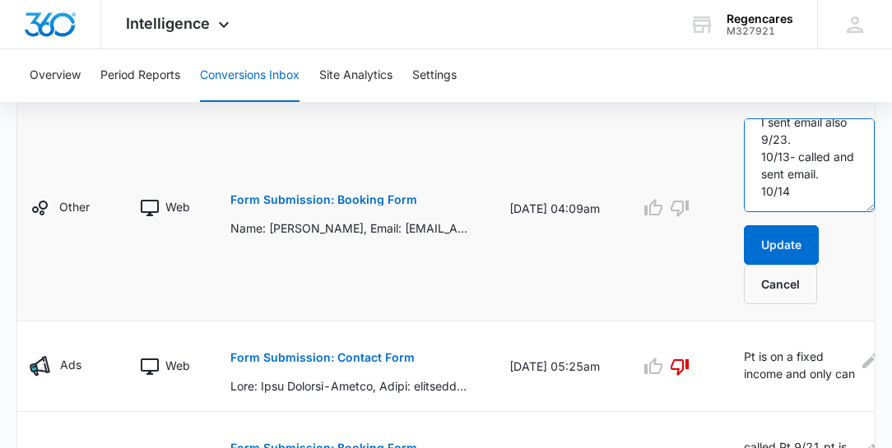
scroll to position [120, 0]
click at [791, 192] on textarea "called Pt 9/22-9/23 and left msg on voicemail: I sent email also 9/23. 10/13- c…" at bounding box center [808, 165] width 131 height 94
click at [785, 202] on textarea "called Pt 9/22-9/23 and left msg on voicemail: I sent email also 9/23. 10/13- c…" at bounding box center [808, 165] width 131 height 94
click at [785, 201] on textarea "called Pt 9/22-9/23 and left msg on voicemail: I sent email also 9/23. 10/13- c…" at bounding box center [808, 165] width 131 height 94
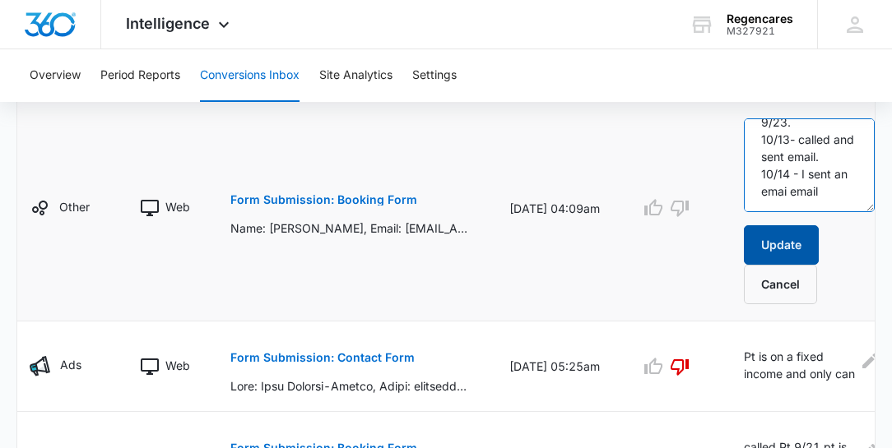
scroll to position [142, 0]
click at [827, 201] on textarea "called Pt 9/22-9/23 and left msg on voicemail: I sent email also 9/23. 10/13- c…" at bounding box center [808, 165] width 131 height 94
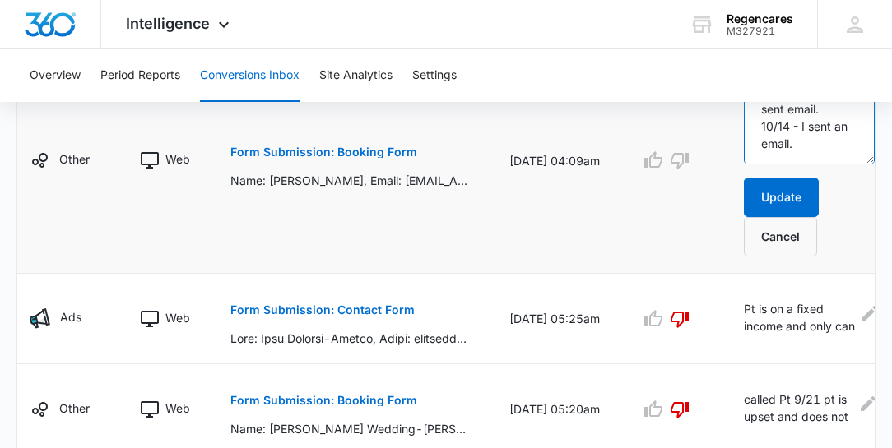
scroll to position [470, 0]
type textarea "called Pt 9/22-9/23 and left msg on voicemail: I sent email also 9/23. 10/13- c…"
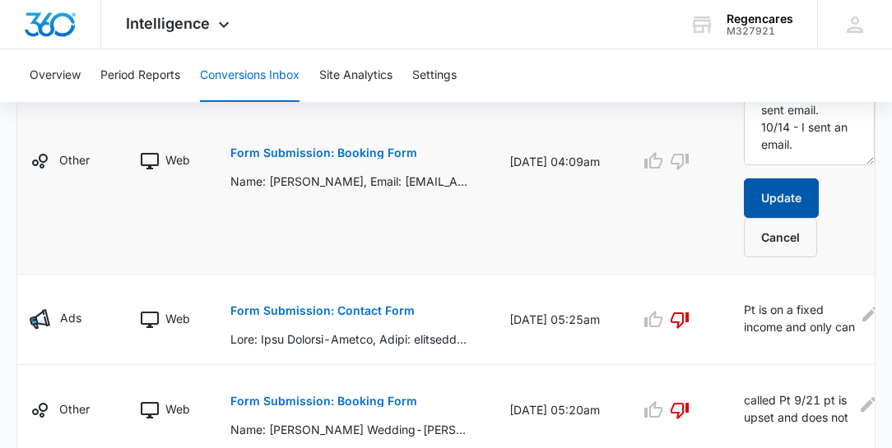
click at [763, 197] on button "Update" at bounding box center [780, 197] width 75 height 39
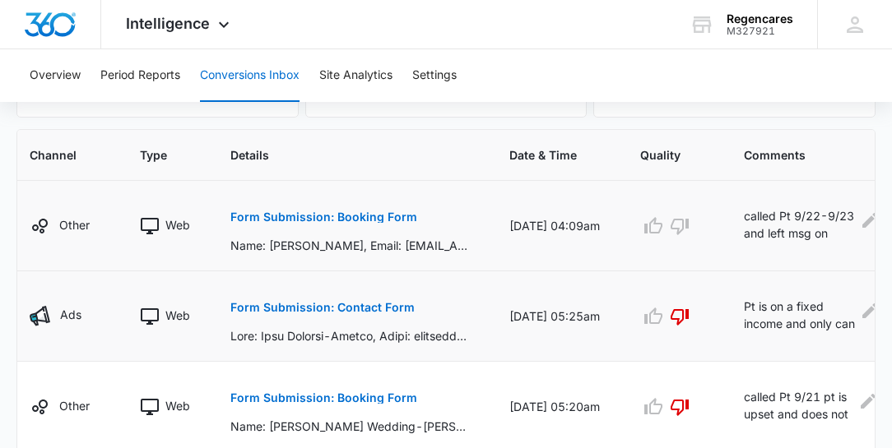
scroll to position [329, 0]
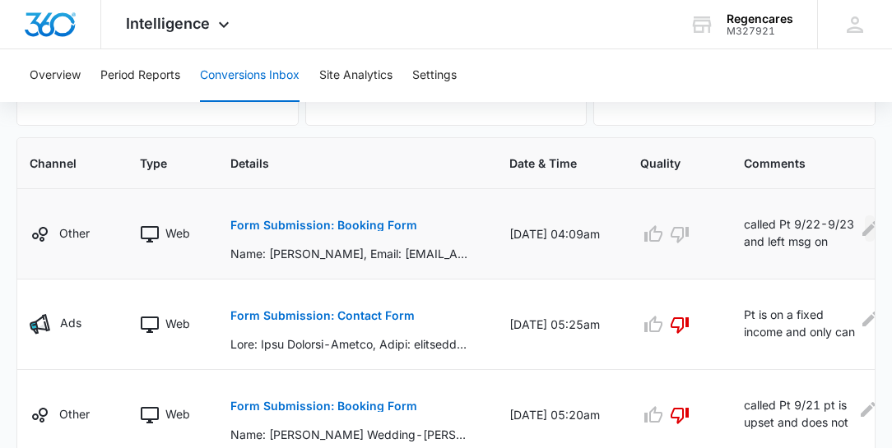
click at [859, 228] on icon "Edit Comments" at bounding box center [869, 229] width 20 height 20
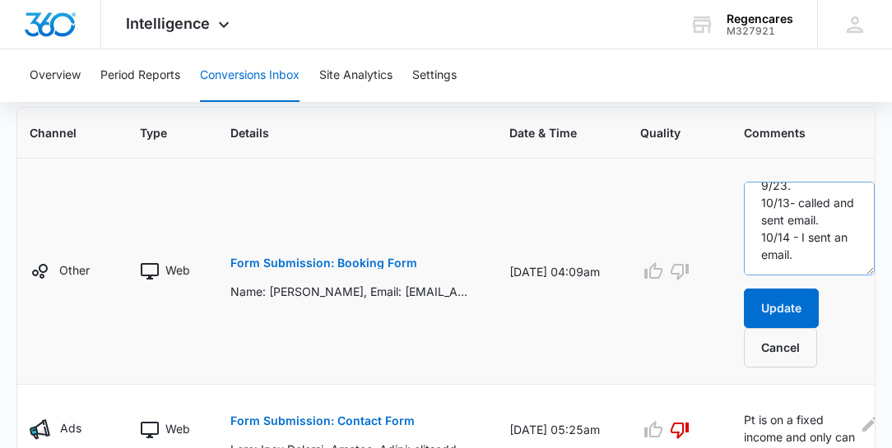
scroll to position [376, 0]
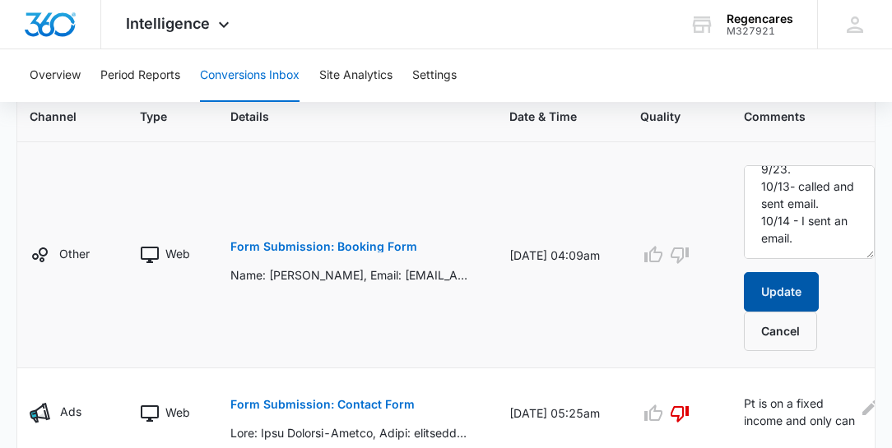
click at [780, 290] on button "Update" at bounding box center [780, 291] width 75 height 39
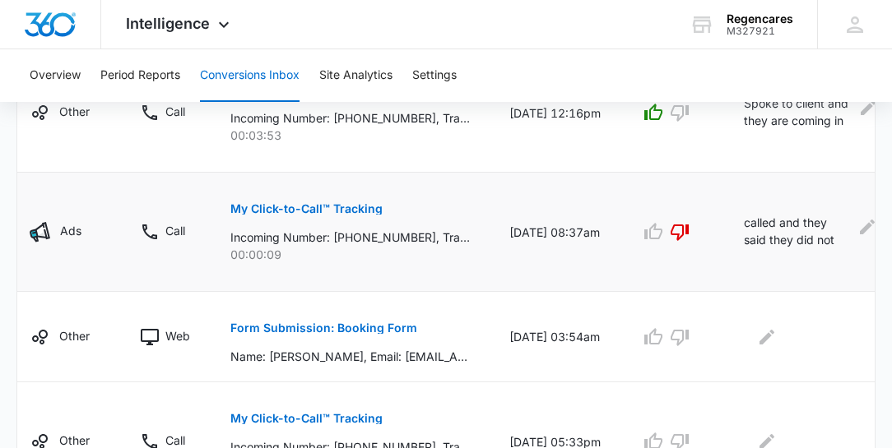
scroll to position [757, 0]
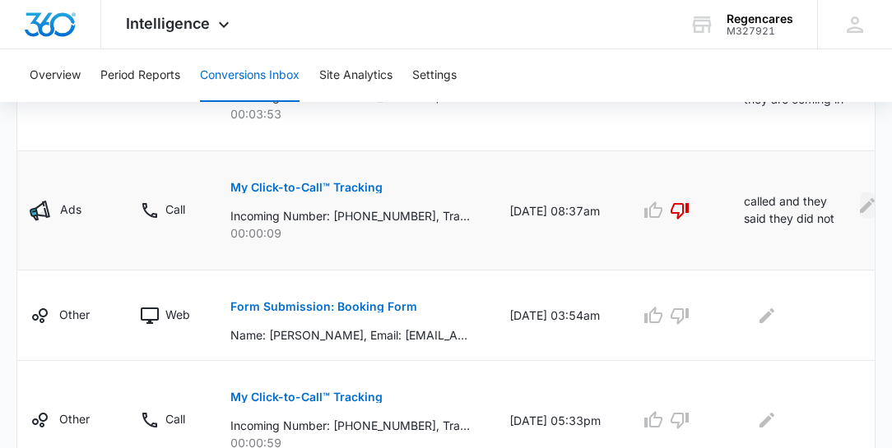
click at [857, 204] on icon "Edit Comments" at bounding box center [867, 206] width 20 height 20
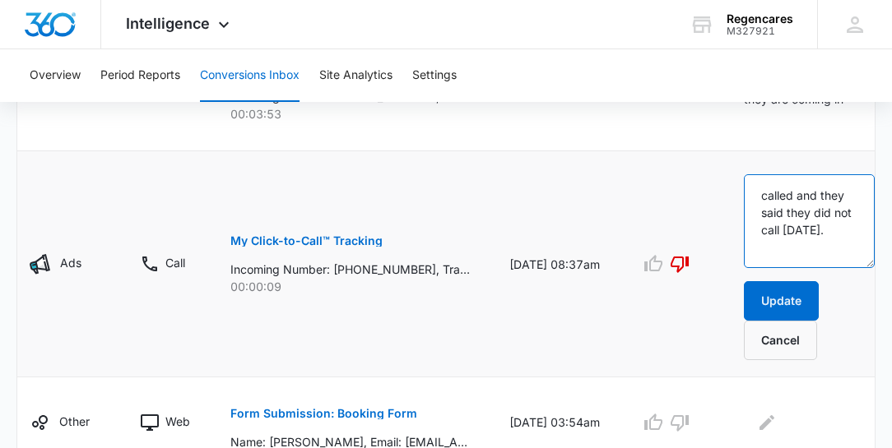
click at [823, 220] on textarea "called and they said they did not call [DATE]." at bounding box center [808, 221] width 131 height 94
click at [839, 200] on textarea "called and they said they did not call [DATE]." at bounding box center [808, 221] width 131 height 94
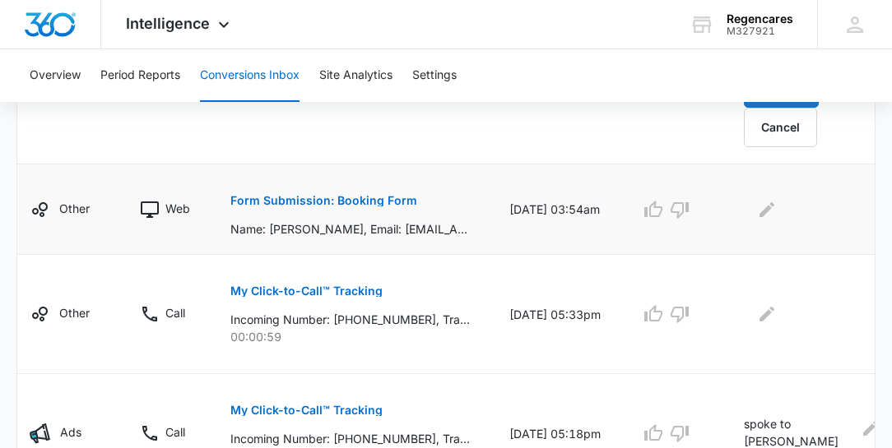
scroll to position [993, 0]
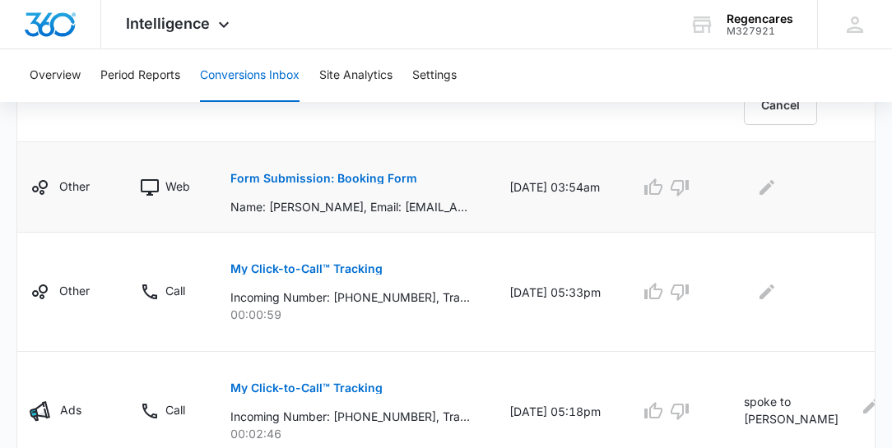
click at [327, 175] on p "Form Submission: Booking Form" at bounding box center [323, 179] width 187 height 12
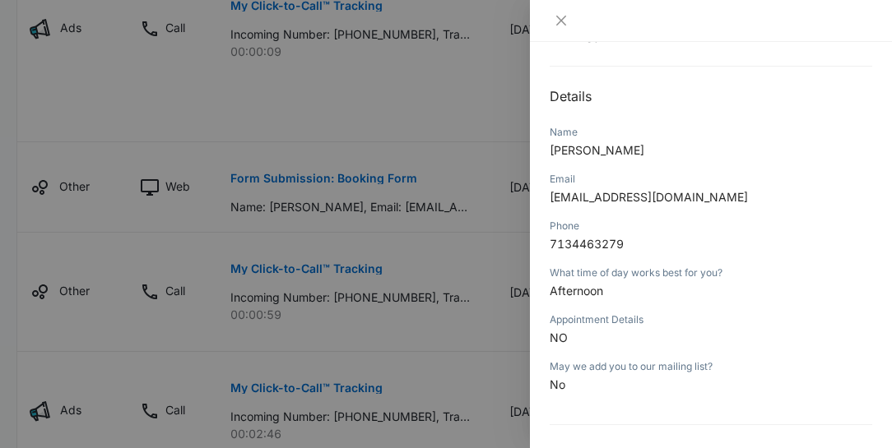
scroll to position [97, 0]
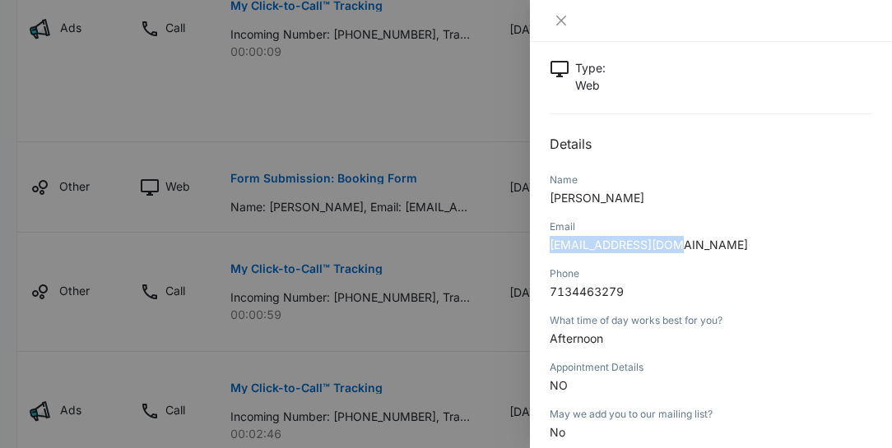
drag, startPoint x: 669, startPoint y: 242, endPoint x: 544, endPoint y: 243, distance: 124.2
click at [544, 243] on div "Form Submission: Booking Form [DATE] 03:54am Type : Web Details Name [PERSON_NA…" at bounding box center [711, 245] width 362 height 406
copy span "[EMAIL_ADDRESS][DOMAIN_NAME]"
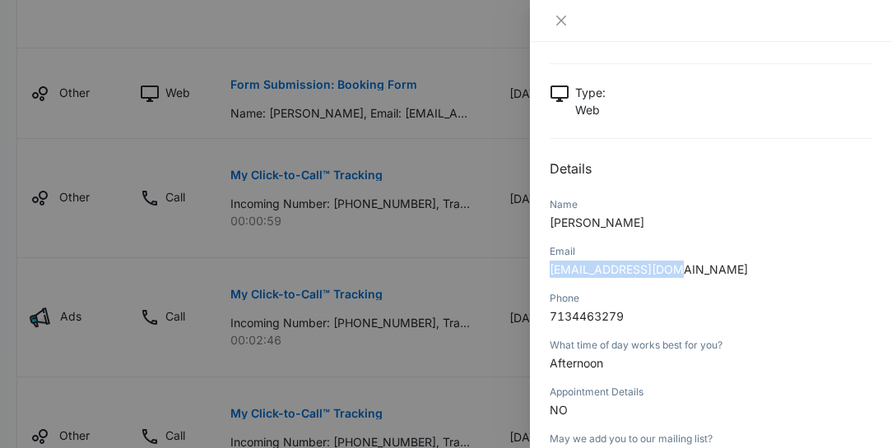
scroll to position [50, 0]
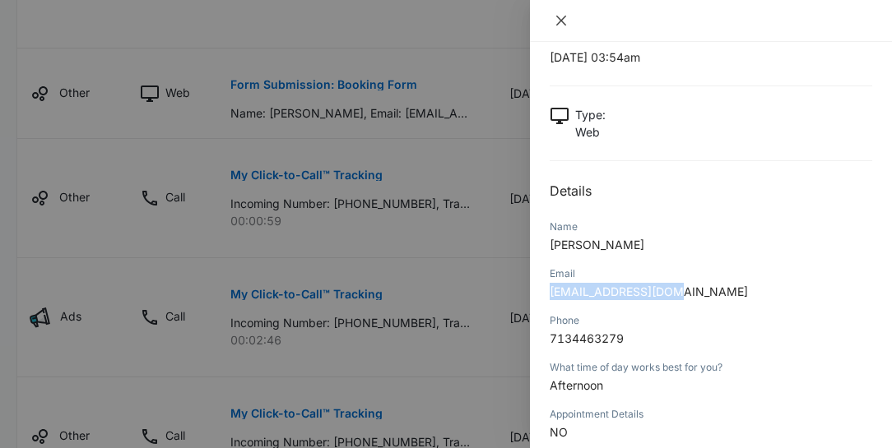
click at [561, 21] on icon "close" at bounding box center [561, 21] width 10 height 10
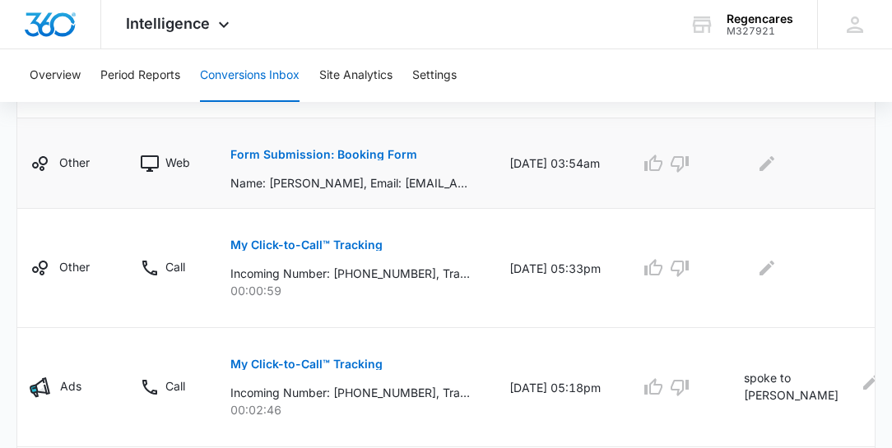
scroll to position [993, 0]
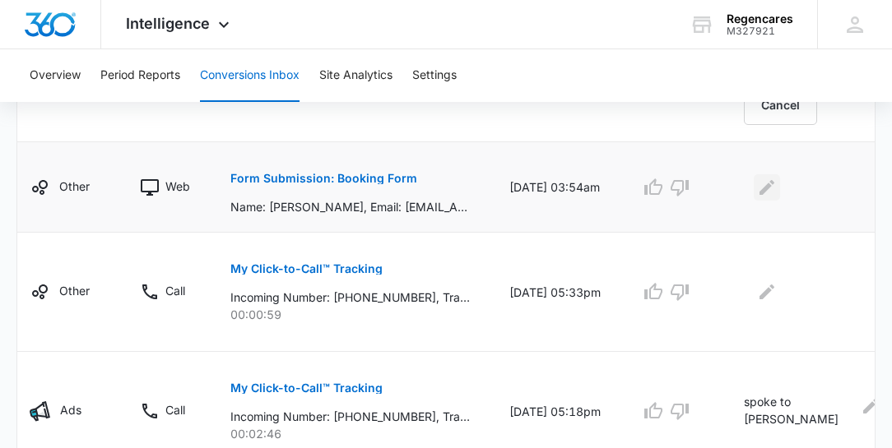
click at [767, 183] on icon "Edit Comments" at bounding box center [767, 188] width 20 height 20
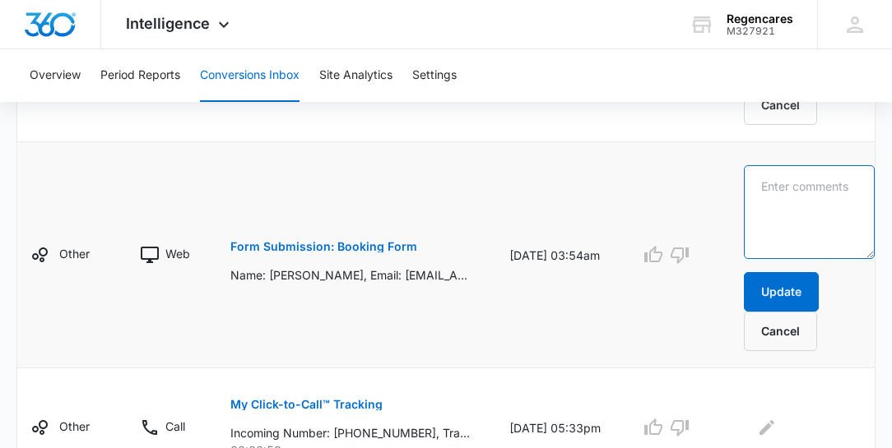
click at [758, 183] on textarea at bounding box center [808, 212] width 131 height 94
type textarea "10/14 - sent email"
click at [376, 271] on p "Name: [PERSON_NAME], Email: [EMAIL_ADDRESS][DOMAIN_NAME], Phone: [PHONE_NUMBER]…" at bounding box center [349, 274] width 239 height 17
click at [354, 234] on button "Form Submission: Booking Form" at bounding box center [323, 246] width 187 height 39
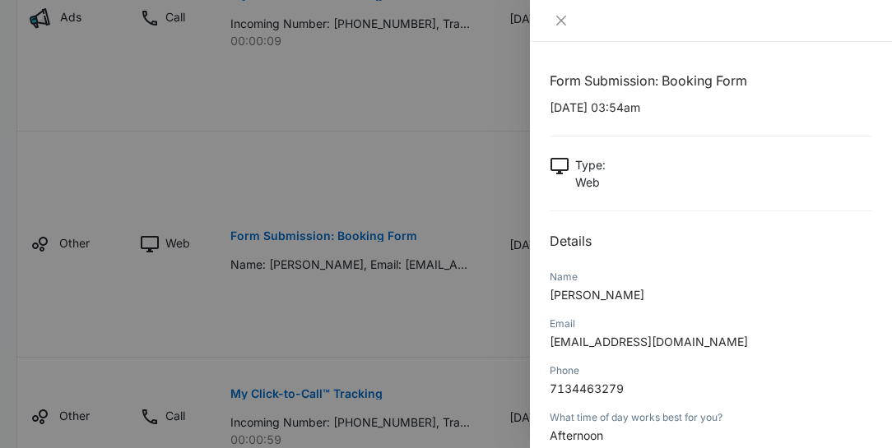
scroll to position [905, 0]
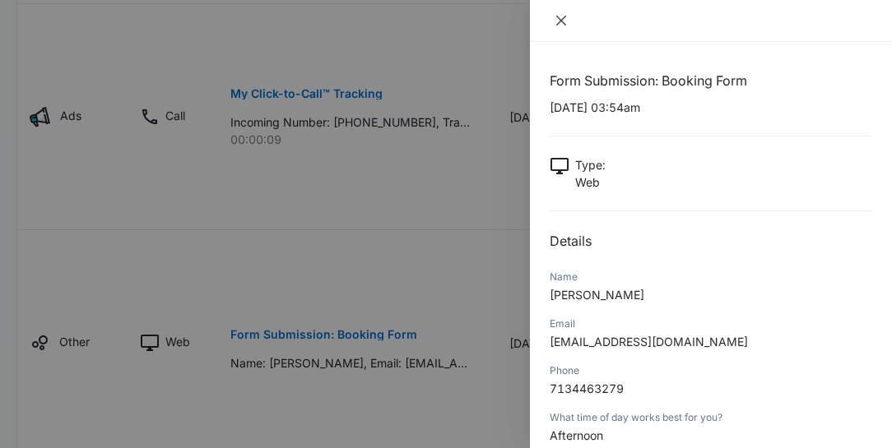
click at [556, 19] on icon "close" at bounding box center [560, 20] width 13 height 13
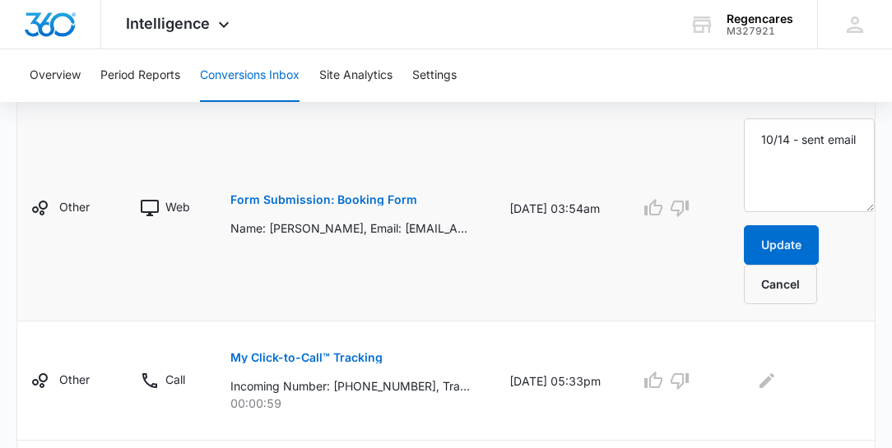
scroll to position [998, 0]
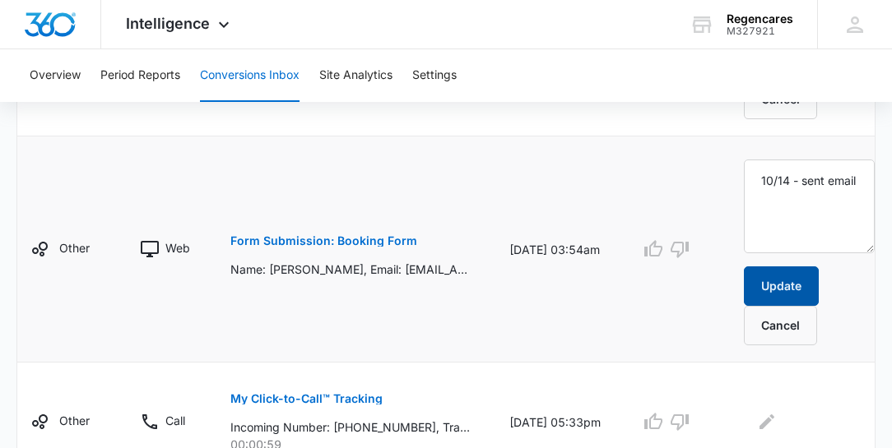
click at [780, 286] on button "Update" at bounding box center [780, 285] width 75 height 39
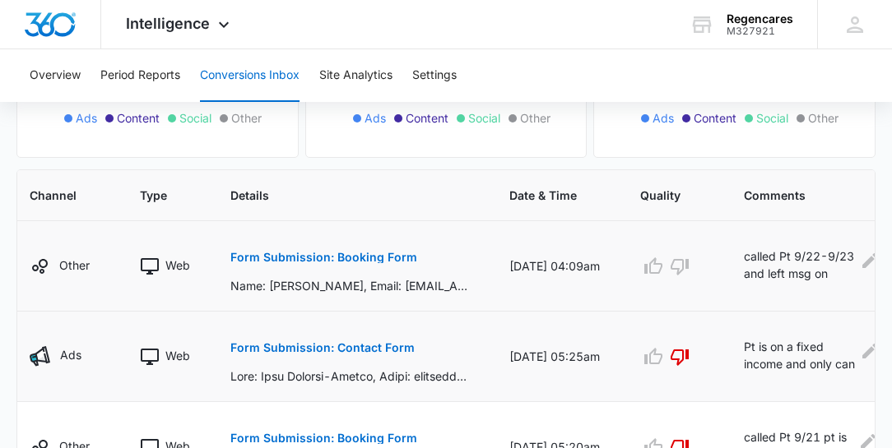
scroll to position [294, 0]
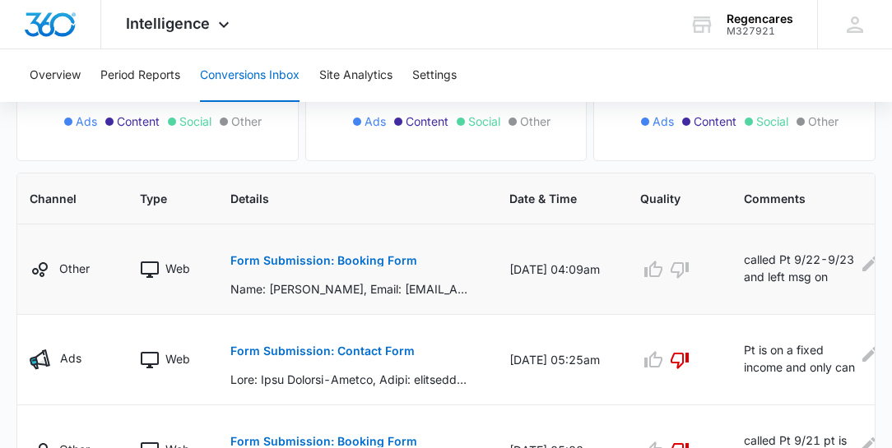
click at [369, 262] on p "Form Submission: Booking Form" at bounding box center [323, 261] width 187 height 12
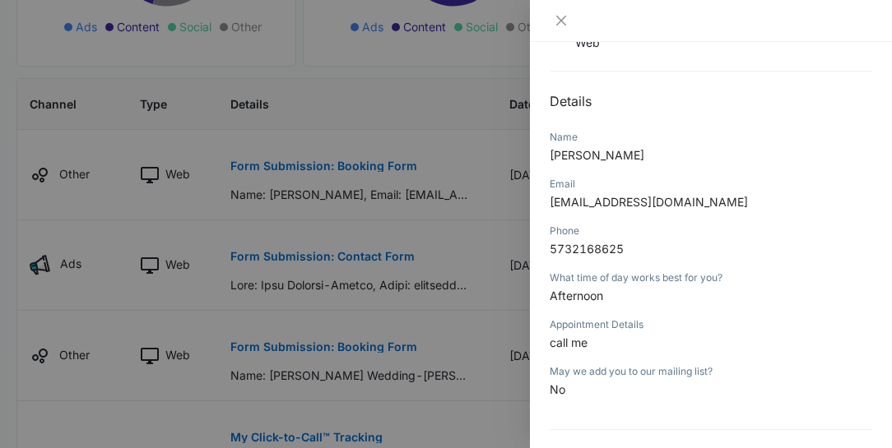
scroll to position [141, 0]
